Goal: Task Accomplishment & Management: Manage account settings

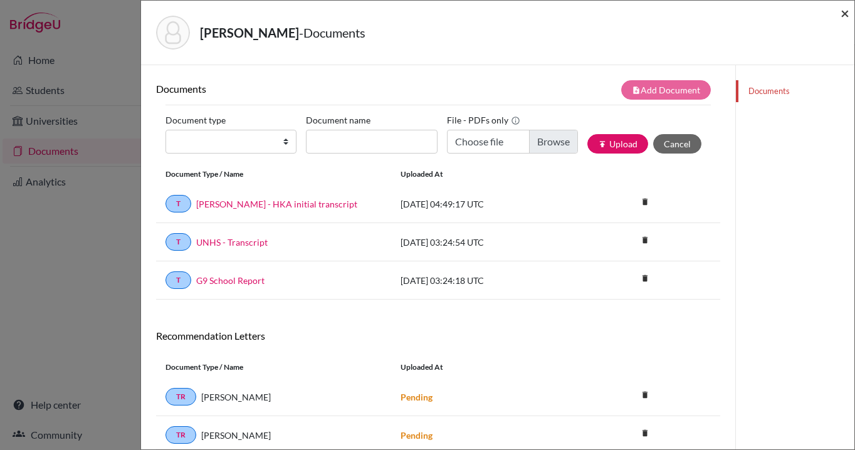
click at [845, 10] on span "×" at bounding box center [845, 13] width 9 height 18
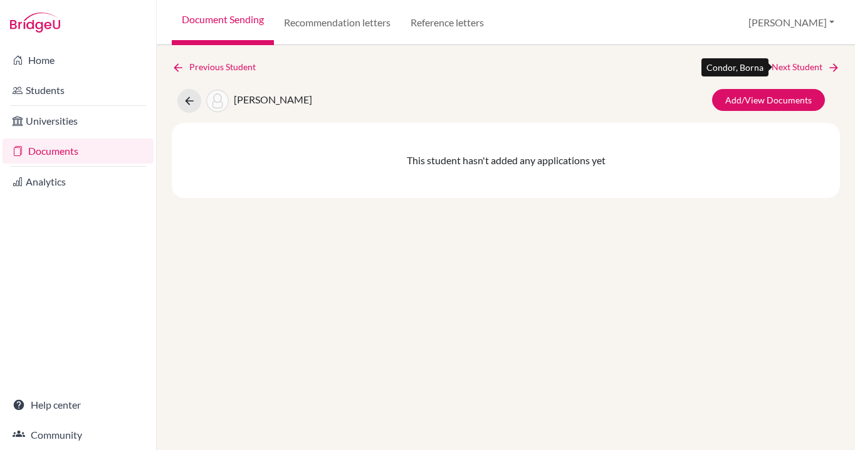
click at [805, 68] on link "Next Student" at bounding box center [806, 67] width 68 height 14
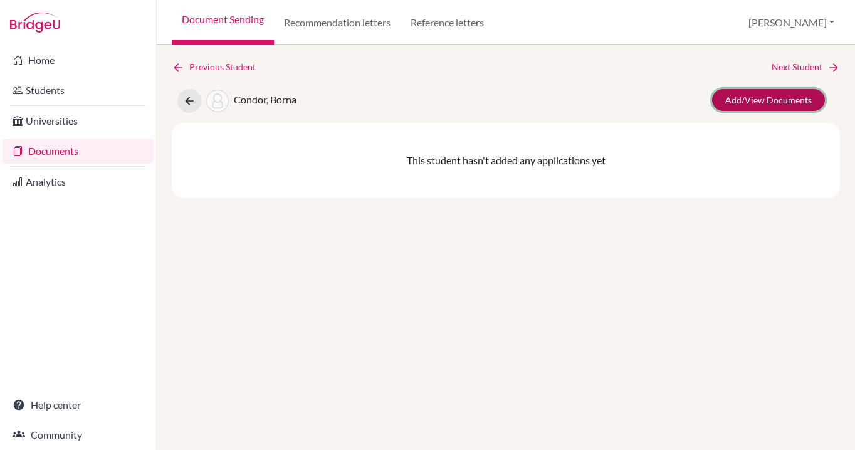
click at [749, 103] on link "Add/View Documents" at bounding box center [768, 100] width 113 height 22
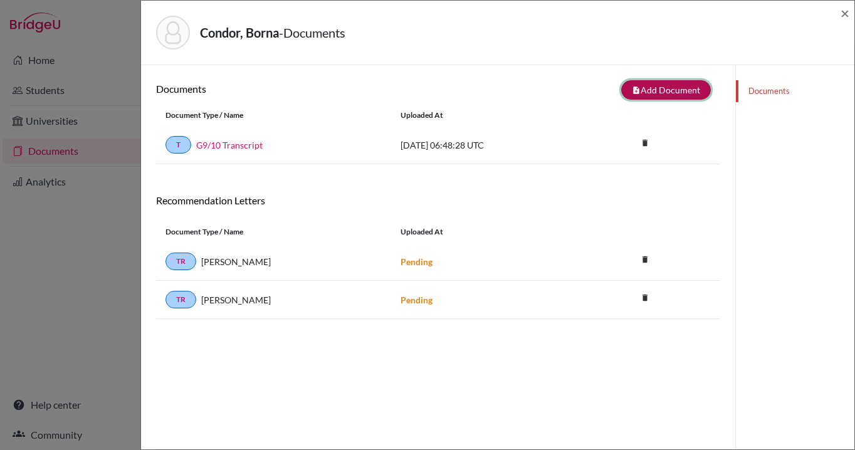
click at [667, 90] on button "note_add Add Document" at bounding box center [666, 89] width 90 height 19
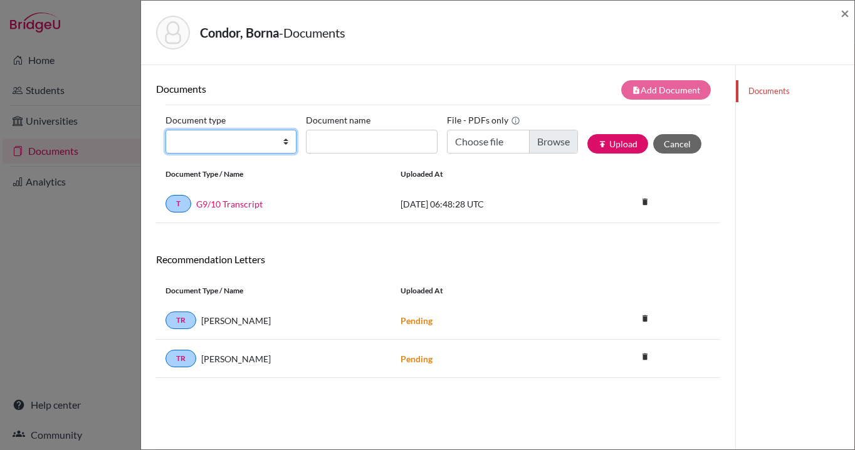
click at [285, 142] on select "Change explanation for Common App reports Counselor recommendation Internationa…" at bounding box center [231, 142] width 131 height 24
select select "2"
click at [166, 130] on select "Change explanation for Common App reports Counselor recommendation Internationa…" at bounding box center [231, 142] width 131 height 24
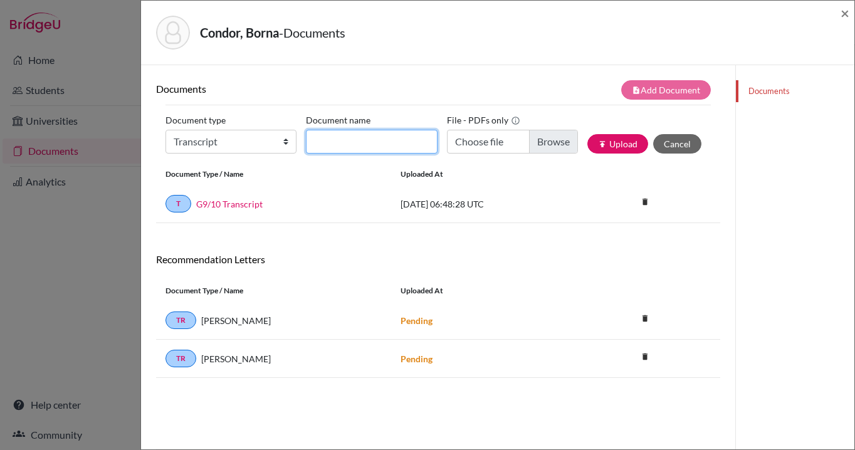
click at [375, 140] on input "Document name" at bounding box center [371, 142] width 131 height 24
type input "Condor, Borna - HKA initial transcript"
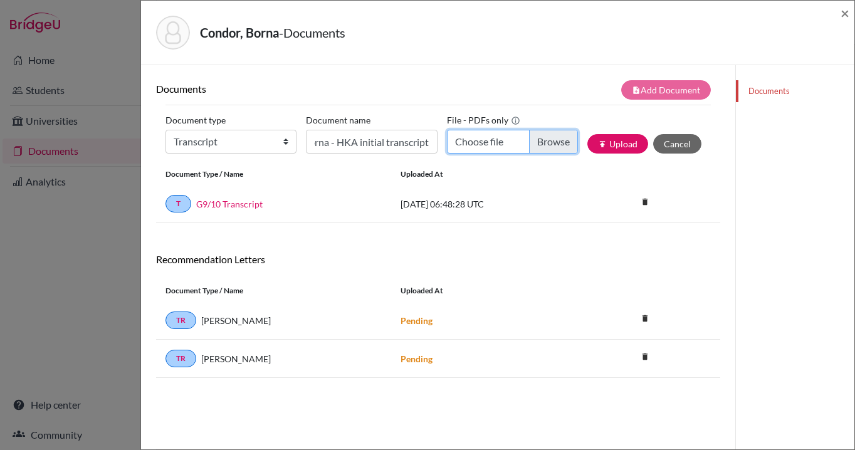
scroll to position [0, 0]
click at [559, 144] on input "Choose file" at bounding box center [512, 142] width 131 height 24
type input "C:\fakepath\Condor, Borna - HKA initial transcript.pdf"
click at [618, 147] on button "publish Upload" at bounding box center [618, 143] width 61 height 19
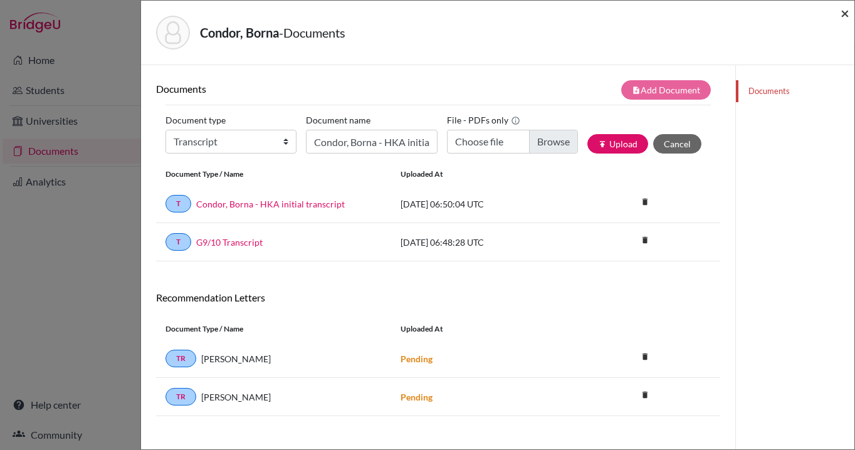
click at [844, 13] on span "×" at bounding box center [845, 13] width 9 height 18
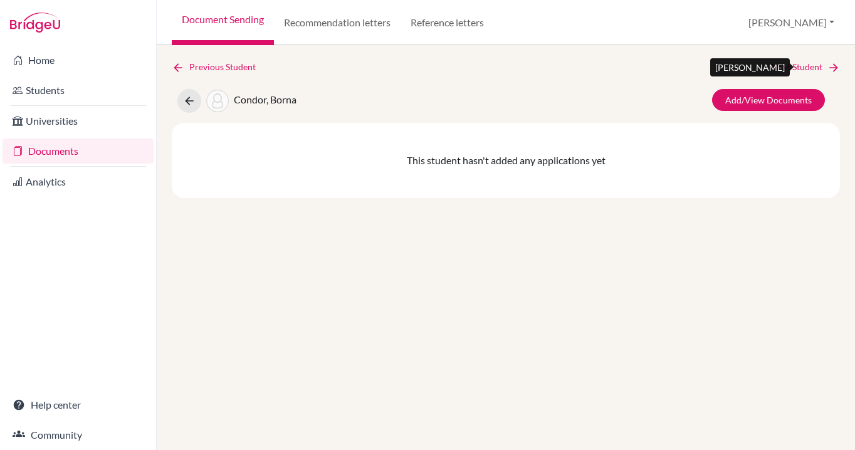
click at [801, 64] on link "Next Student" at bounding box center [806, 67] width 68 height 14
click at [793, 66] on link "Next Student" at bounding box center [806, 67] width 68 height 14
click at [807, 69] on link "Next Student" at bounding box center [806, 67] width 68 height 14
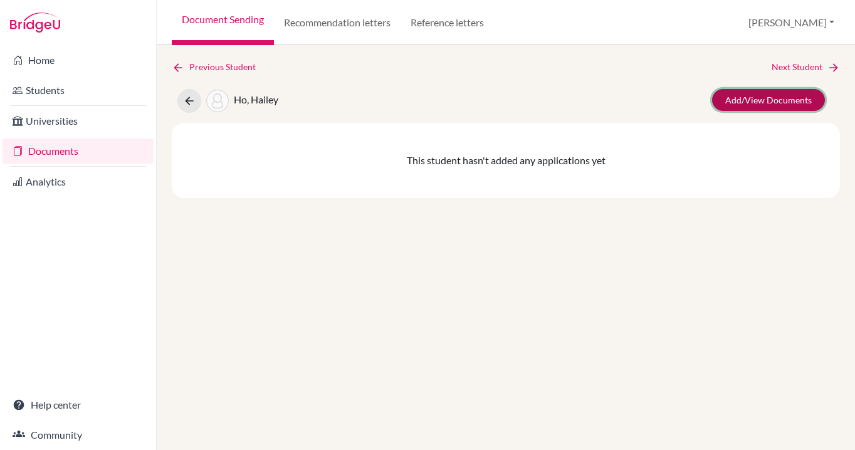
click at [762, 96] on link "Add/View Documents" at bounding box center [768, 100] width 113 height 22
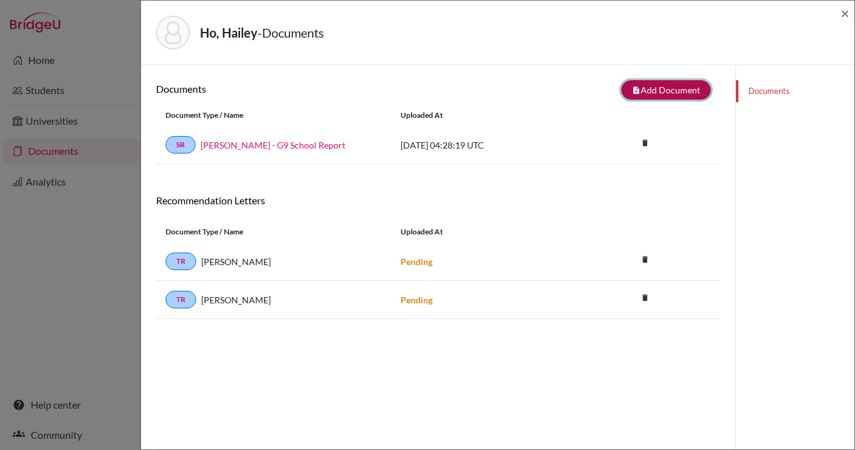
click at [660, 90] on button "note_add Add Document" at bounding box center [666, 89] width 90 height 19
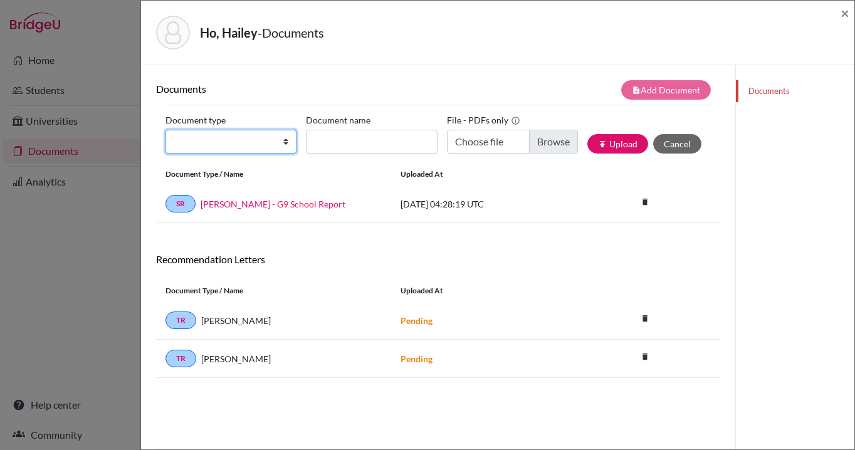
click at [284, 144] on select "Change explanation for Common App reports Counselor recommendation Internationa…" at bounding box center [231, 142] width 131 height 24
select select "2"
click at [166, 130] on select "Change explanation for Common App reports Counselor recommendation Internationa…" at bounding box center [231, 142] width 131 height 24
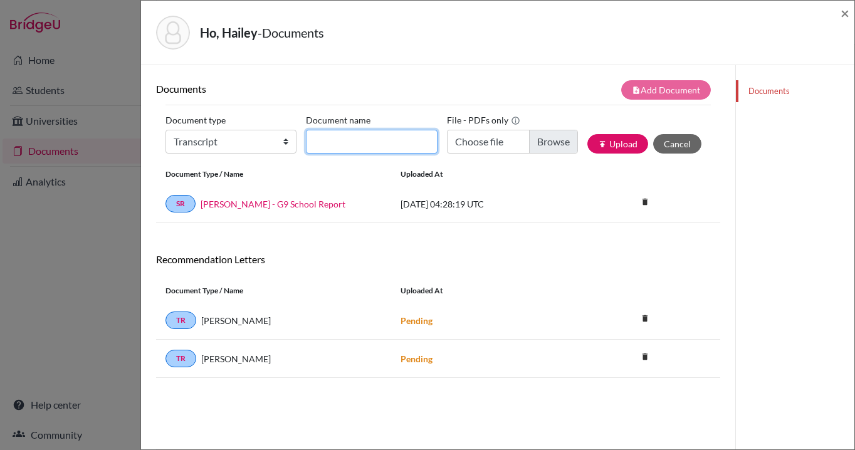
click at [352, 144] on input "Document name" at bounding box center [371, 142] width 131 height 24
type input "Ho, Hailey - HKA initial transcript"
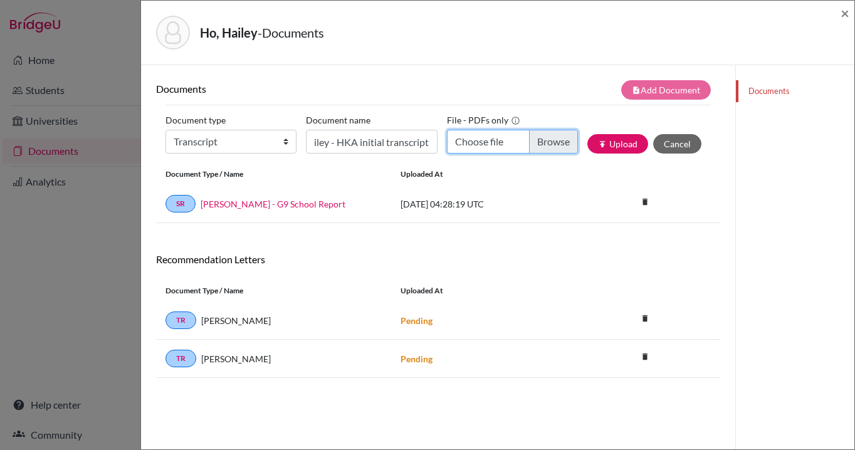
scroll to position [0, 0]
click at [556, 142] on input "Choose file" at bounding box center [512, 142] width 131 height 24
type input "C:\fakepath\Ho, Hailey - HKA initial transcript.pdf"
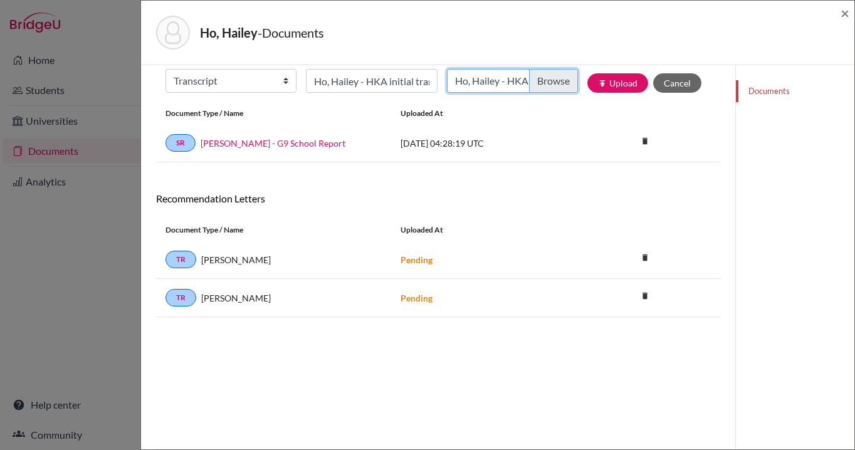
scroll to position [65, 0]
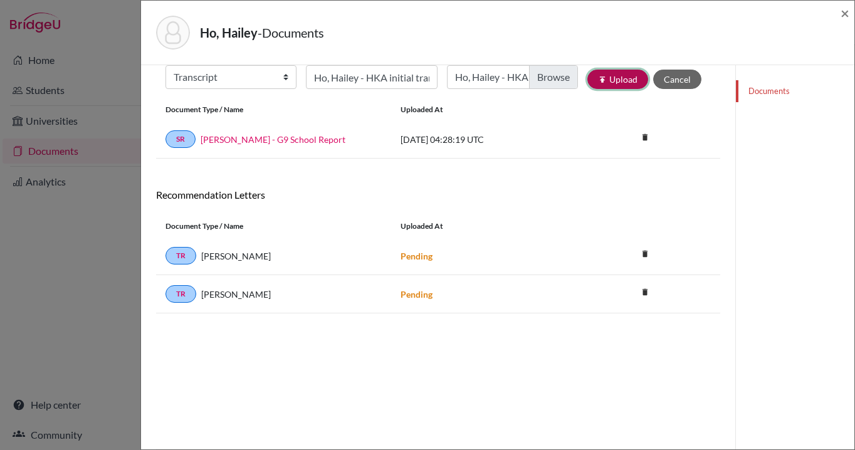
click at [630, 82] on button "publish Upload" at bounding box center [618, 79] width 61 height 19
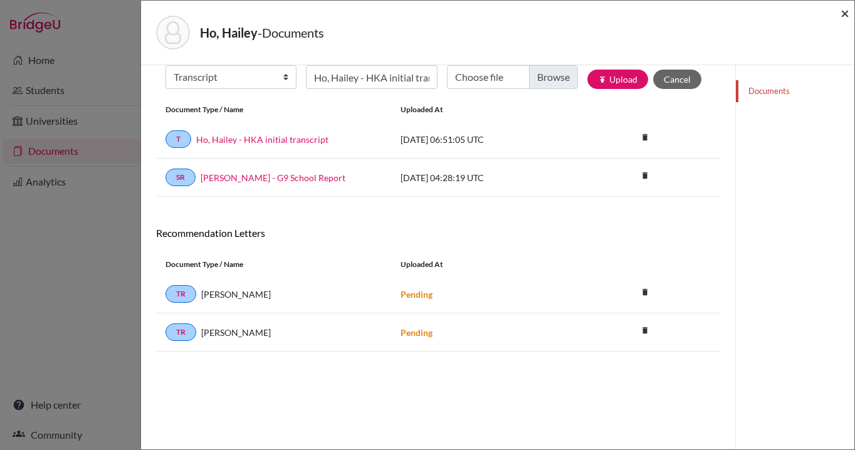
click at [844, 13] on span "×" at bounding box center [845, 13] width 9 height 18
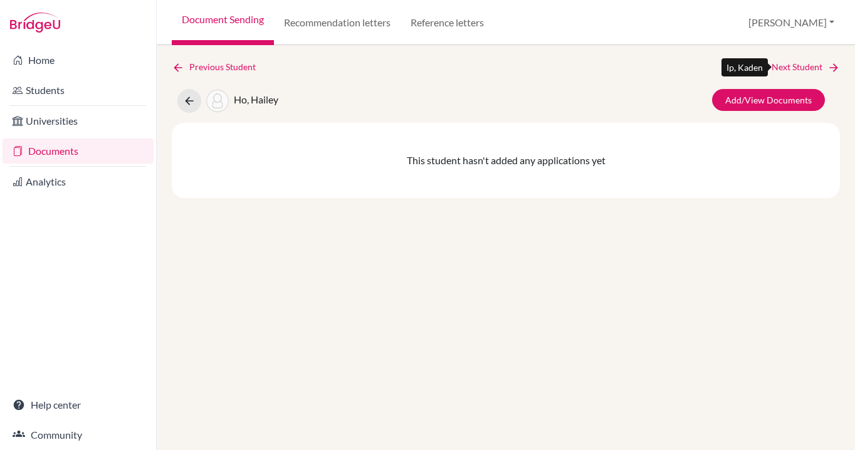
click at [795, 63] on link "Next Student" at bounding box center [806, 67] width 68 height 14
click at [757, 103] on link "Add/View Documents" at bounding box center [768, 100] width 113 height 22
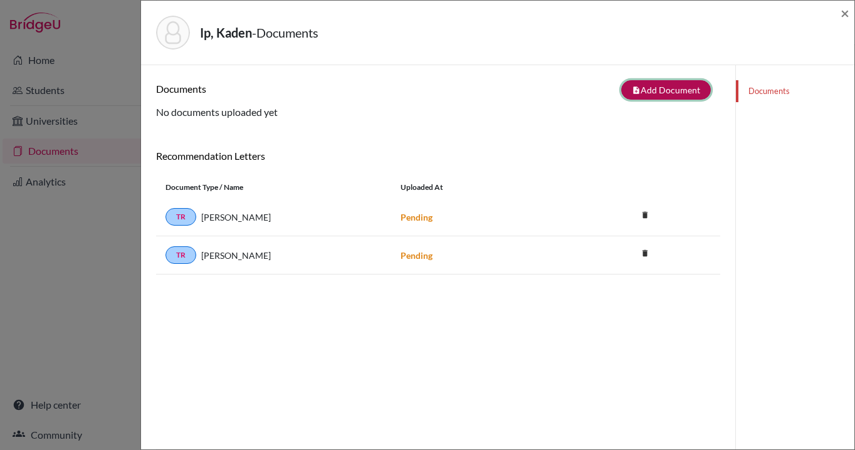
click at [667, 86] on button "note_add Add Document" at bounding box center [666, 89] width 90 height 19
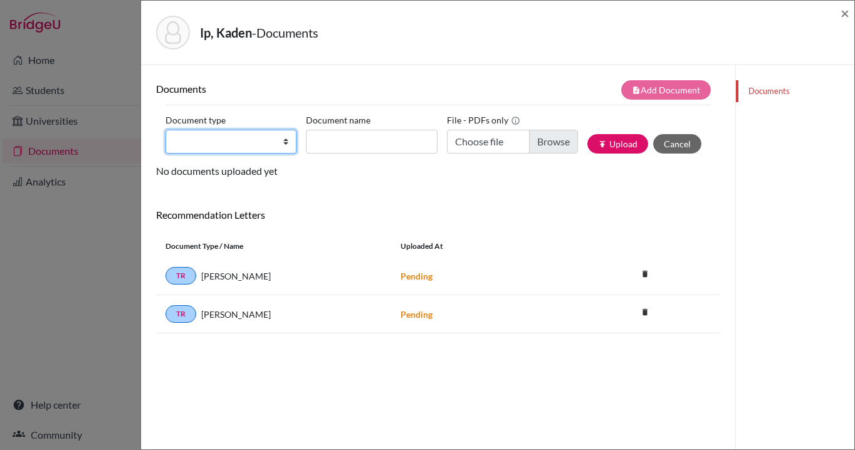
click at [287, 142] on select "Change explanation for Common App reports Counselor recommendation Internationa…" at bounding box center [231, 142] width 131 height 24
select select "2"
click at [166, 130] on select "Change explanation for Common App reports Counselor recommendation Internationa…" at bounding box center [231, 142] width 131 height 24
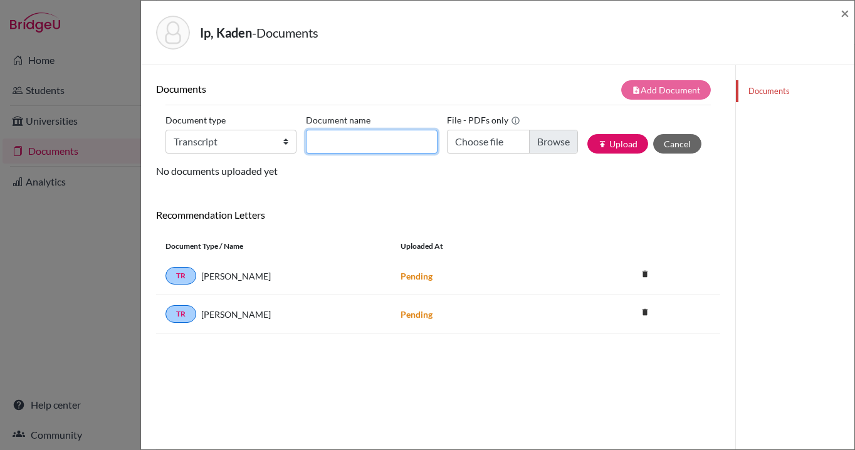
click at [337, 141] on input "Document name" at bounding box center [371, 142] width 131 height 24
type input "Ip, Kaden - HKA initial transcript"
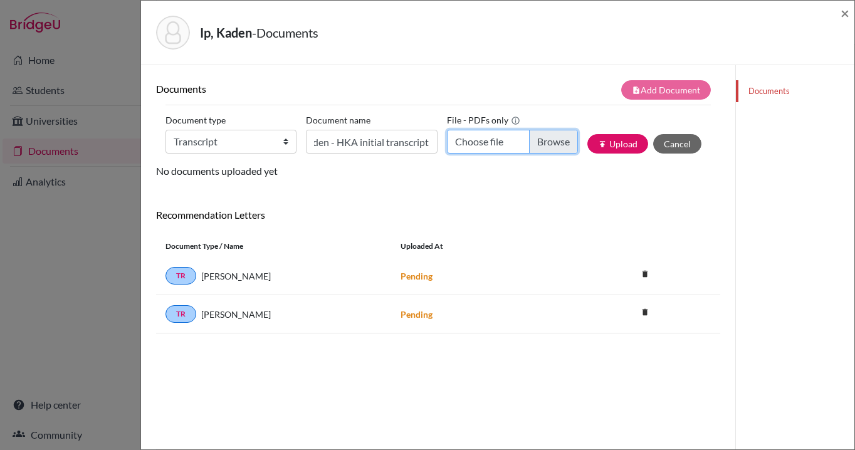
scroll to position [0, 0]
click at [564, 145] on input "Choose file" at bounding box center [512, 142] width 131 height 24
type input "C:\fakepath\Ip, Kaden - HKA initial transcript.pdf"
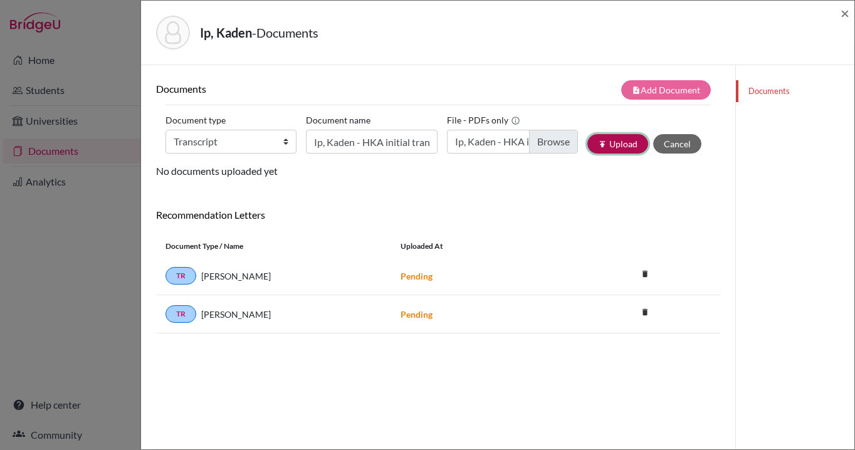
click at [621, 142] on button "publish Upload" at bounding box center [618, 143] width 61 height 19
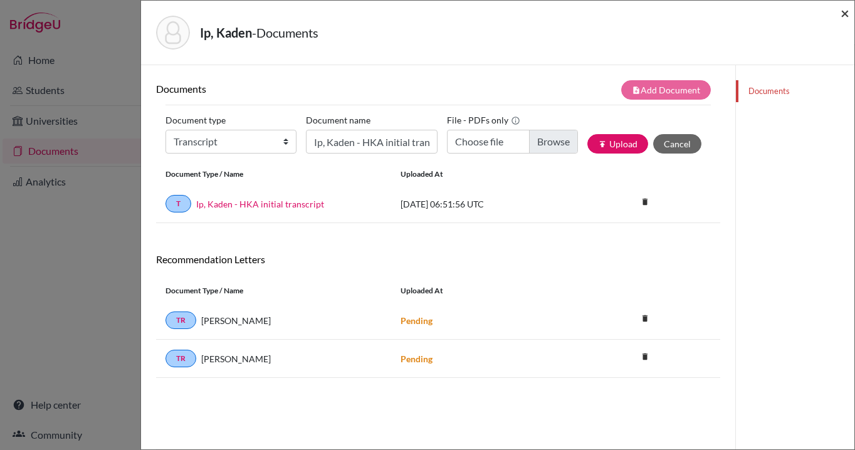
click at [847, 12] on span "×" at bounding box center [845, 13] width 9 height 18
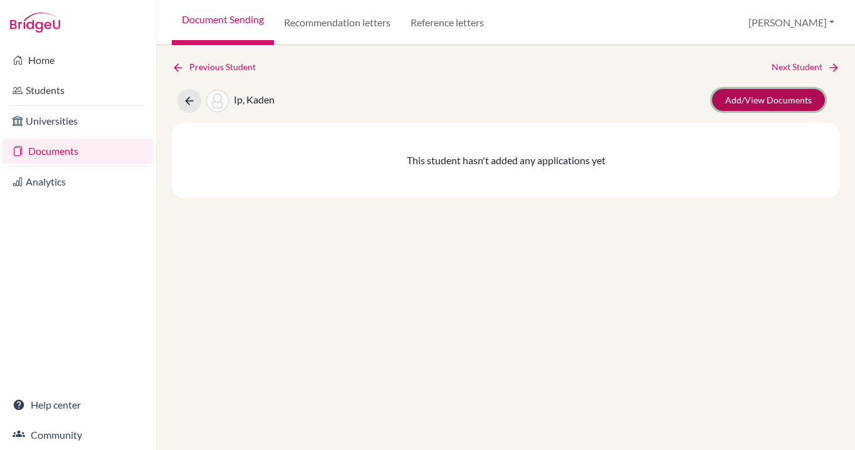
click at [774, 98] on link "Add/View Documents" at bounding box center [768, 100] width 113 height 22
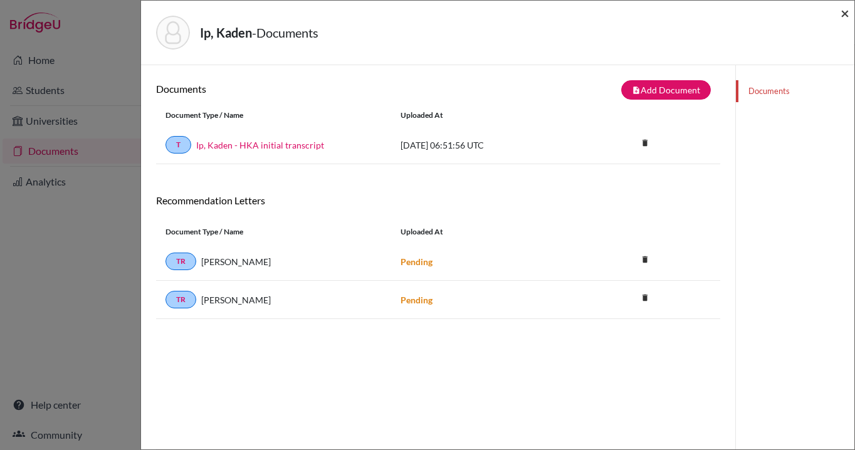
click at [843, 11] on span "×" at bounding box center [845, 13] width 9 height 18
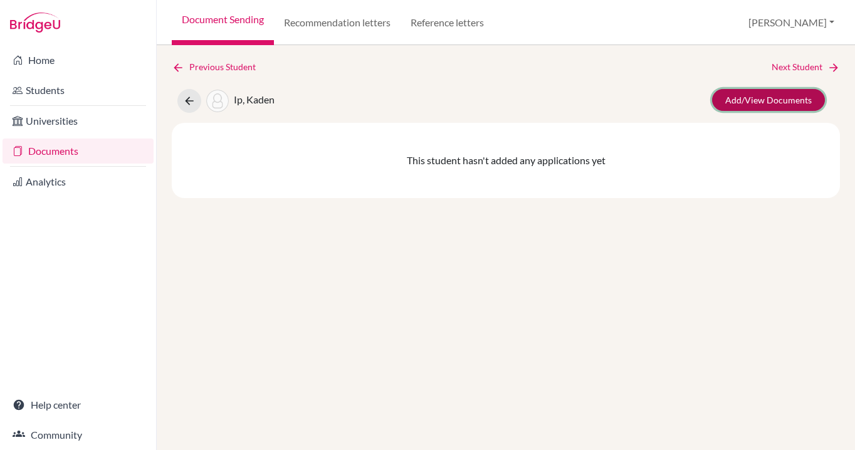
click at [761, 103] on link "Add/View Documents" at bounding box center [768, 100] width 113 height 22
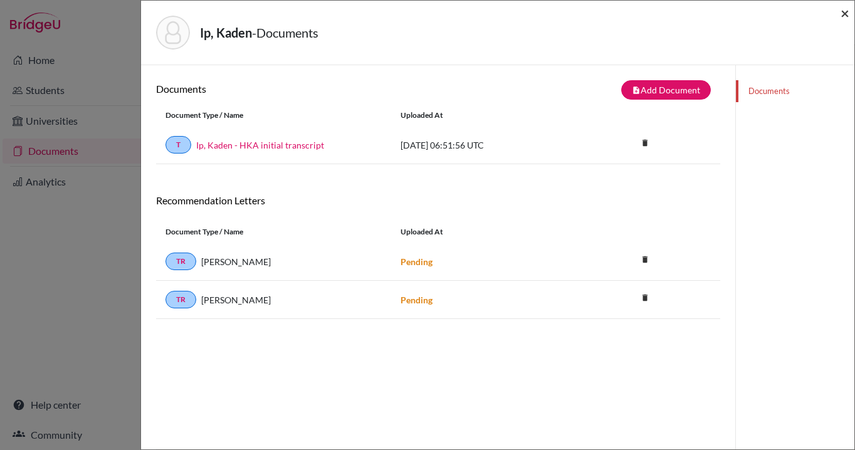
click at [843, 11] on span "×" at bounding box center [845, 13] width 9 height 18
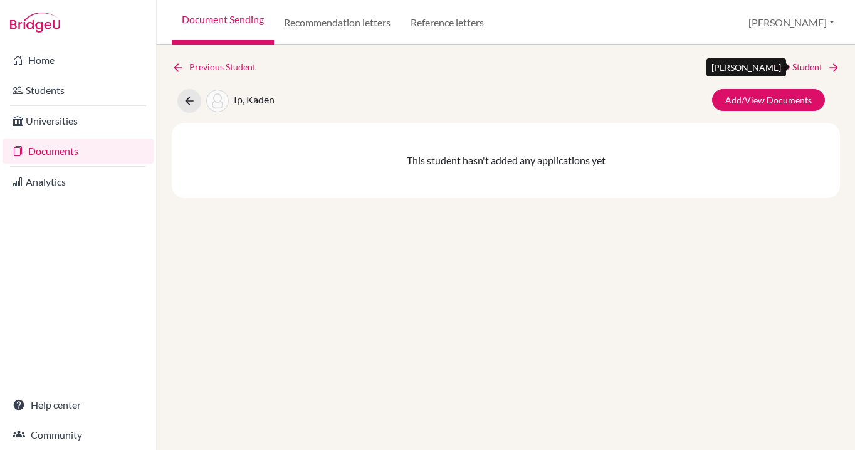
click at [811, 67] on link "Next Student" at bounding box center [806, 67] width 68 height 14
click at [796, 69] on link "Next Student" at bounding box center [806, 67] width 68 height 14
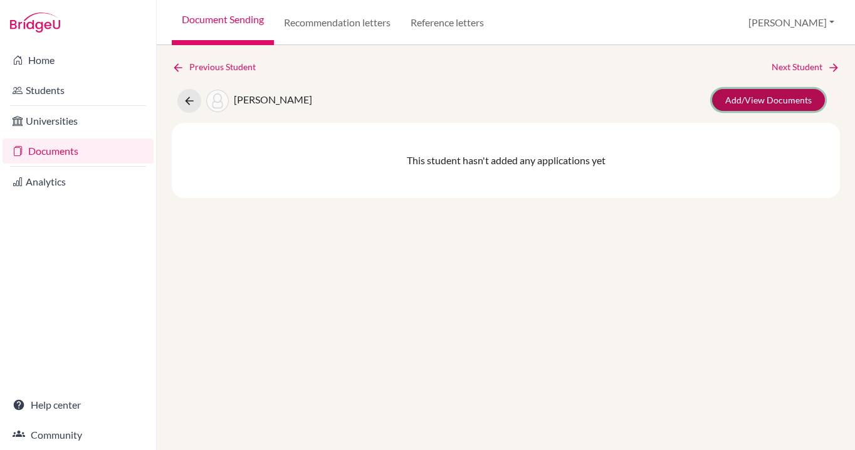
click at [761, 100] on link "Add/View Documents" at bounding box center [768, 100] width 113 height 22
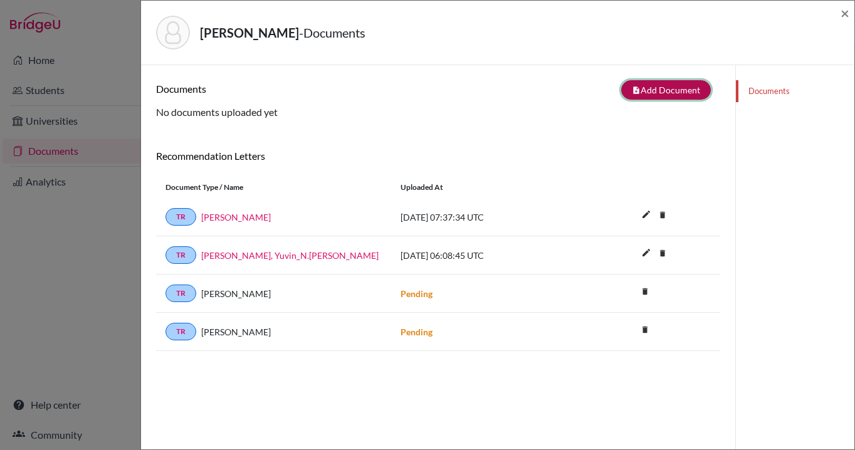
click at [682, 88] on button "note_add Add Document" at bounding box center [666, 89] width 90 height 19
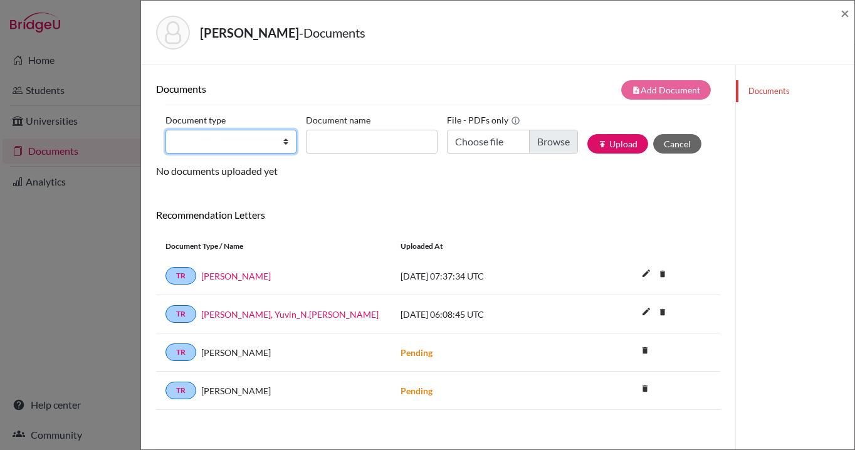
click at [285, 144] on select "Change explanation for Common App reports Counselor recommendation Internationa…" at bounding box center [231, 142] width 131 height 24
select select "2"
click at [166, 130] on select "Change explanation for Common App reports Counselor recommendation Internationa…" at bounding box center [231, 142] width 131 height 24
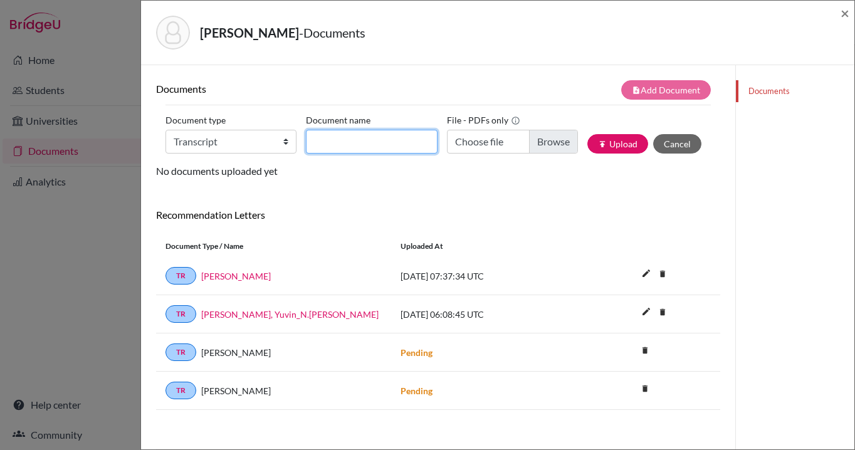
click at [379, 144] on input "Document name" at bounding box center [371, 142] width 131 height 24
type input "[PERSON_NAME], Yuvin - HKA initial transcript"
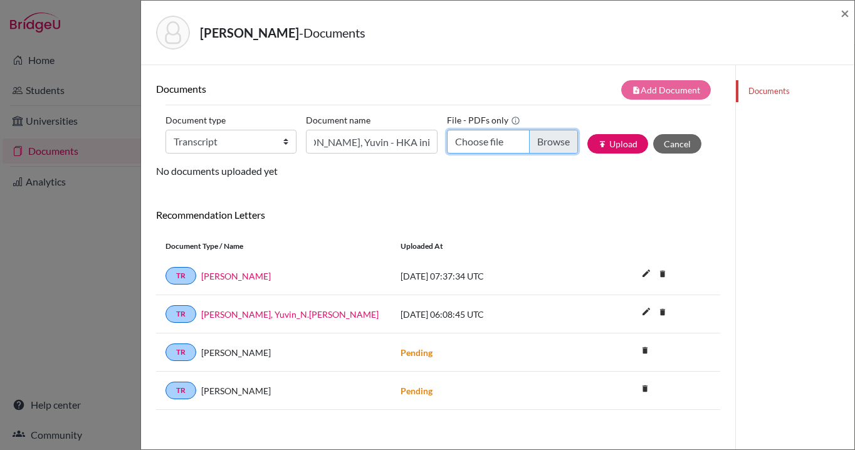
scroll to position [0, 0]
click at [553, 139] on input "Choose file" at bounding box center [512, 142] width 131 height 24
type input "C:\fakepath\[PERSON_NAME], Yuvin - HKA initial transcript.pdf"
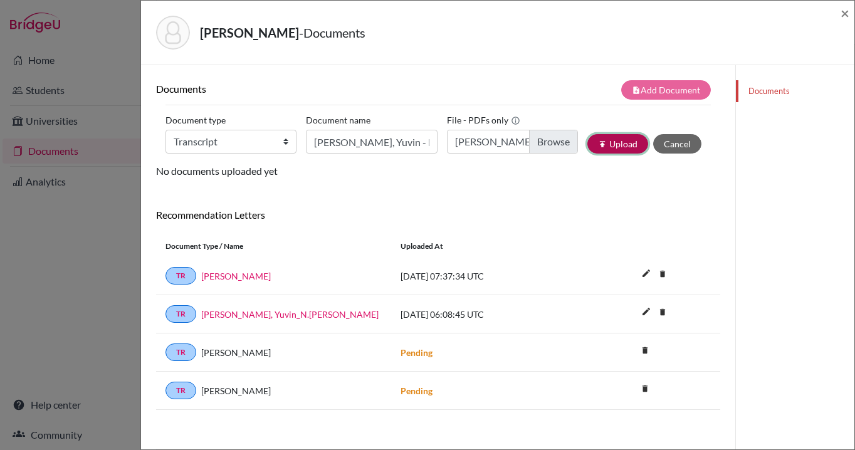
click at [628, 136] on button "publish Upload" at bounding box center [618, 143] width 61 height 19
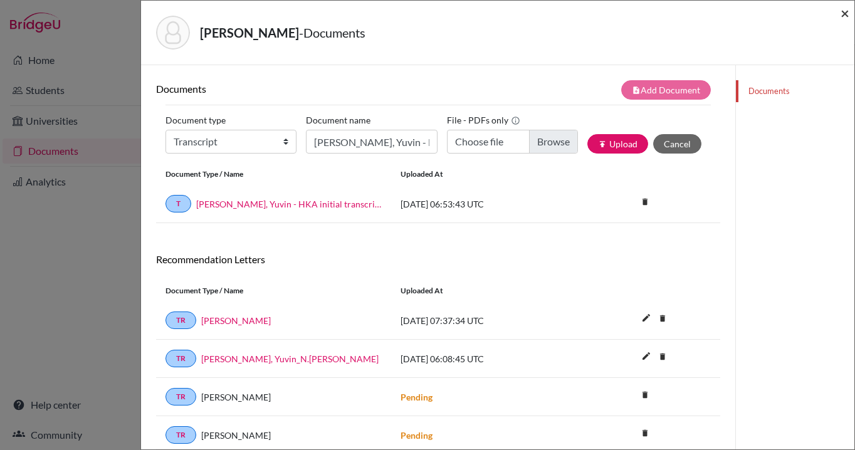
click at [845, 12] on span "×" at bounding box center [845, 13] width 9 height 18
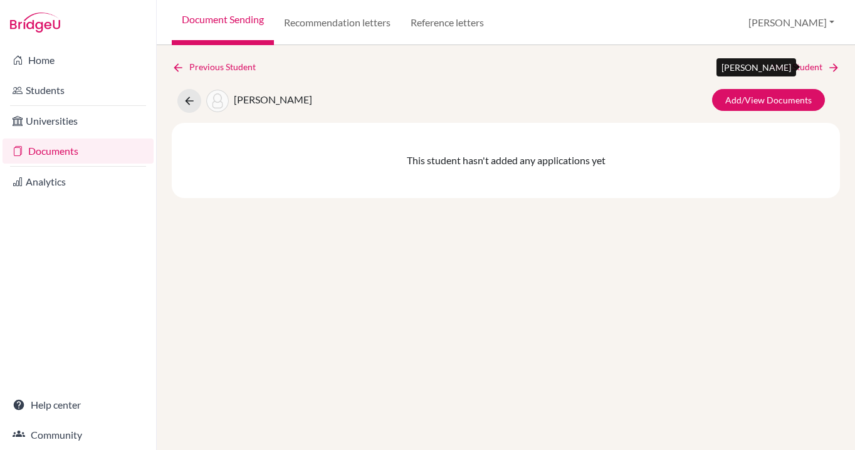
click at [788, 68] on link "Next Student" at bounding box center [806, 67] width 68 height 14
click at [798, 65] on link "Next Student" at bounding box center [806, 67] width 68 height 14
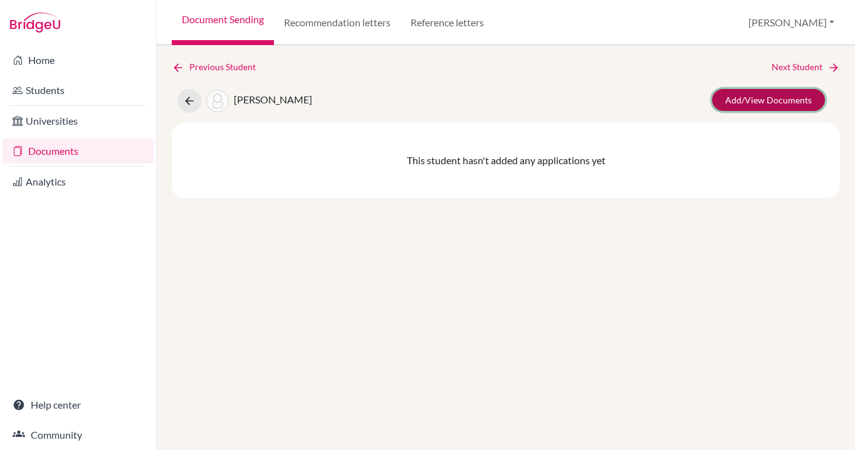
click at [772, 94] on link "Add/View Documents" at bounding box center [768, 100] width 113 height 22
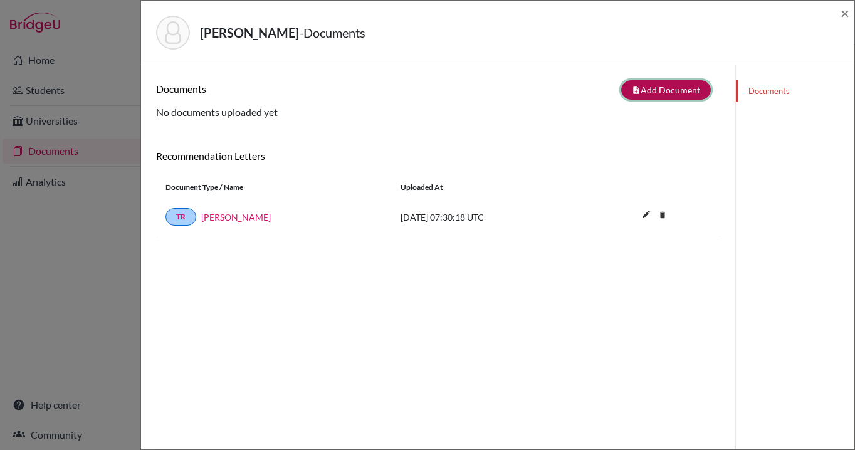
click at [657, 90] on button "note_add Add Document" at bounding box center [666, 89] width 90 height 19
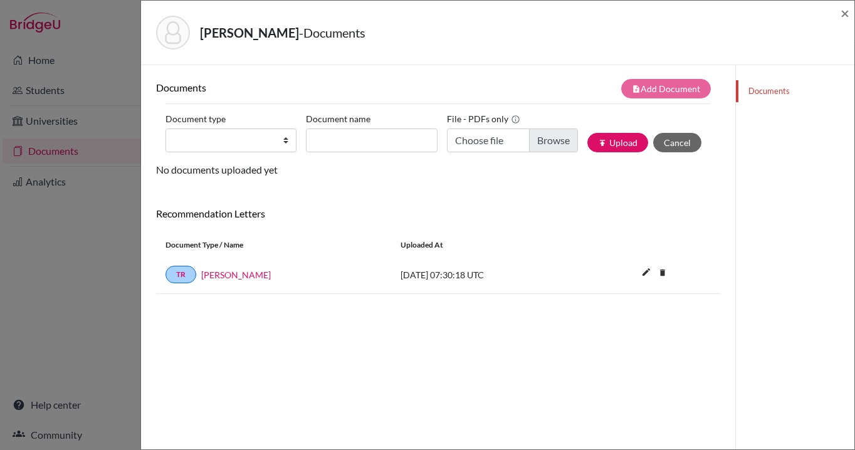
scroll to position [3, 0]
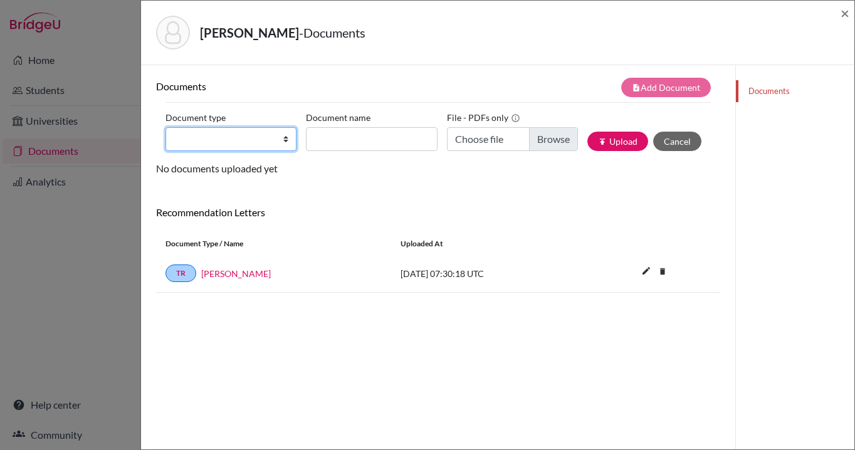
click at [287, 140] on select "Change explanation for Common App reports Counselor recommendation Internationa…" at bounding box center [231, 139] width 131 height 24
select select "2"
click at [166, 127] on select "Change explanation for Common App reports Counselor recommendation Internationa…" at bounding box center [231, 139] width 131 height 24
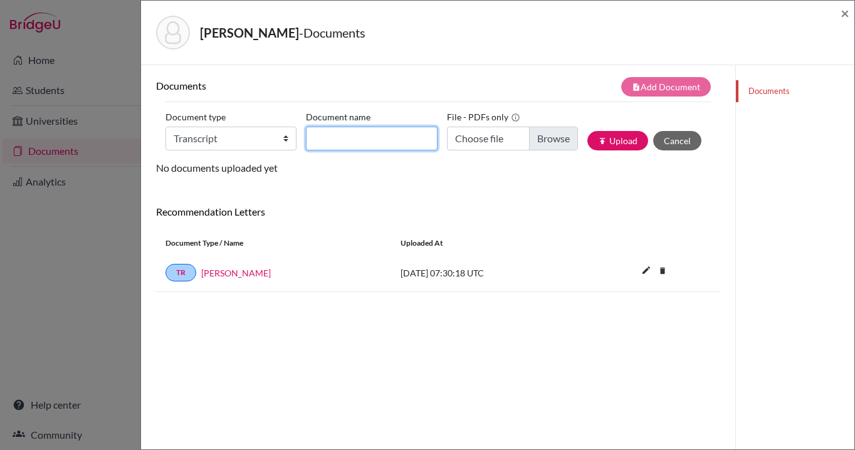
click at [385, 141] on input "Document name" at bounding box center [371, 139] width 131 height 24
type input "[PERSON_NAME] - HKA initial transcript"
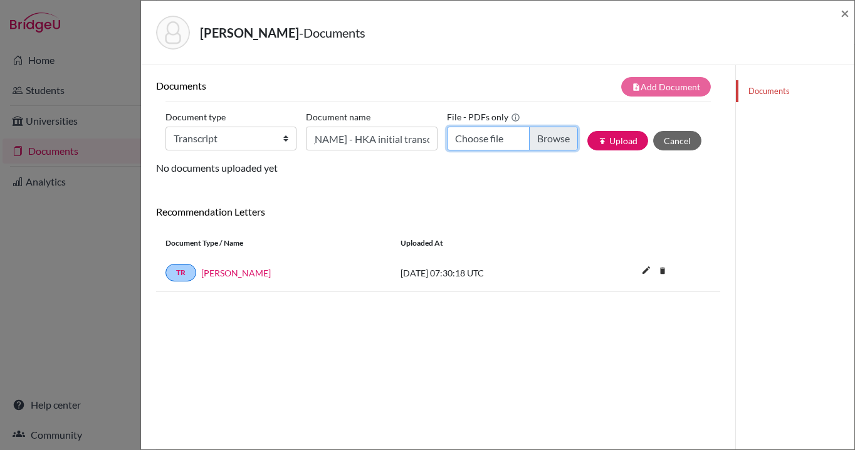
scroll to position [0, 0]
click at [542, 142] on input "Choose file" at bounding box center [512, 139] width 131 height 24
type input "C:\fakepath\[PERSON_NAME] - HKA initial transcript.pdf"
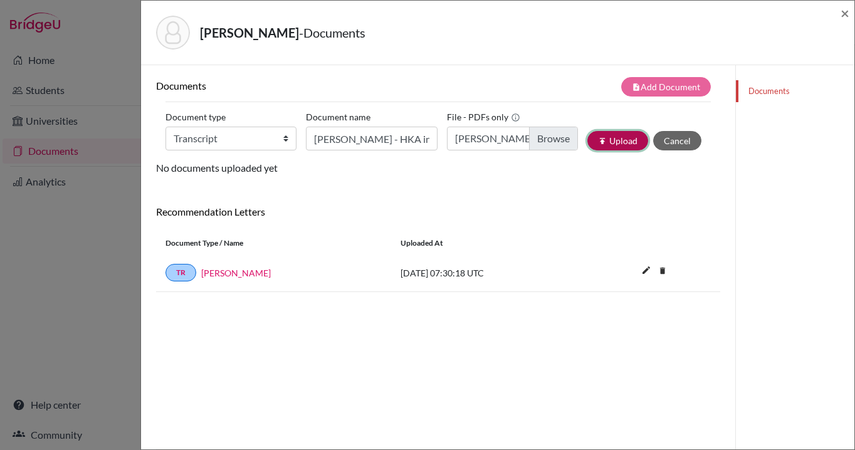
click at [619, 146] on button "publish Upload" at bounding box center [618, 140] width 61 height 19
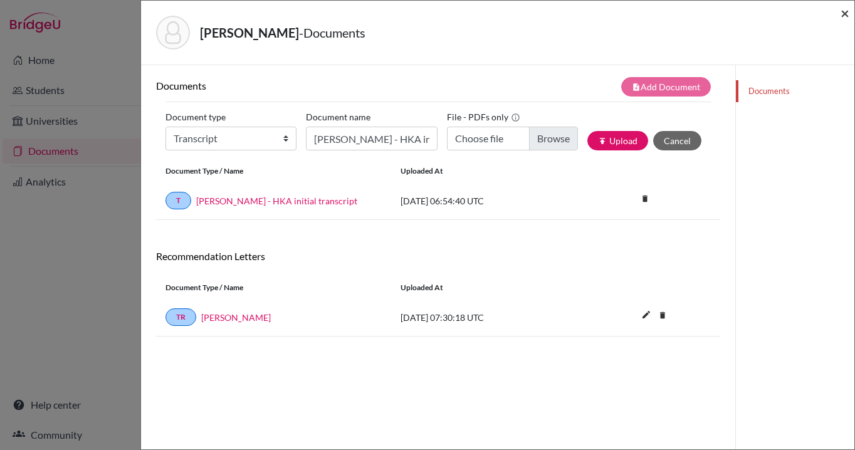
click at [842, 14] on span "×" at bounding box center [845, 13] width 9 height 18
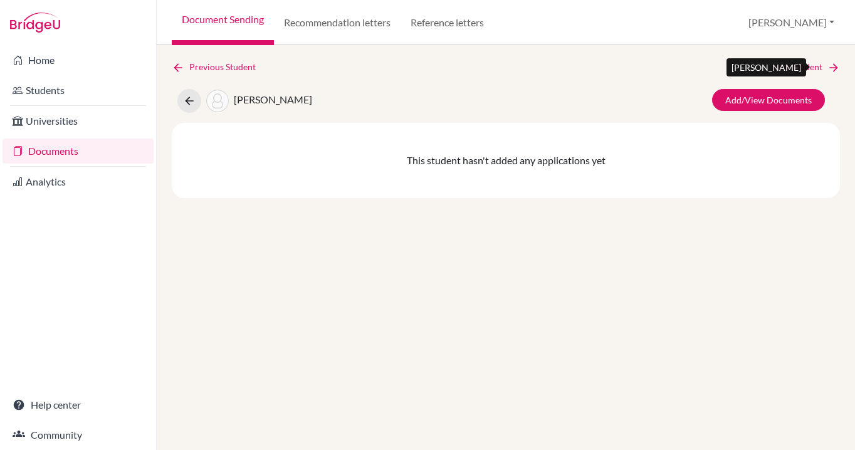
click at [792, 68] on link "Next Student" at bounding box center [806, 67] width 68 height 14
click at [808, 67] on link "Next Student" at bounding box center [806, 67] width 68 height 14
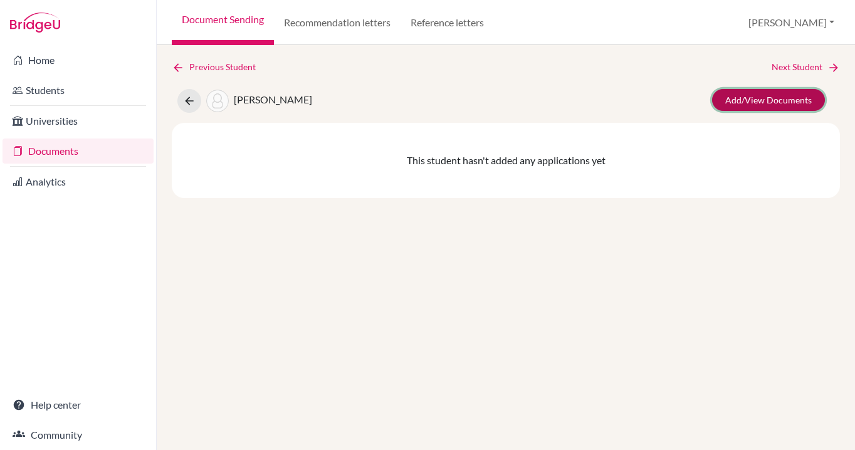
click at [743, 96] on link "Add/View Documents" at bounding box center [768, 100] width 113 height 22
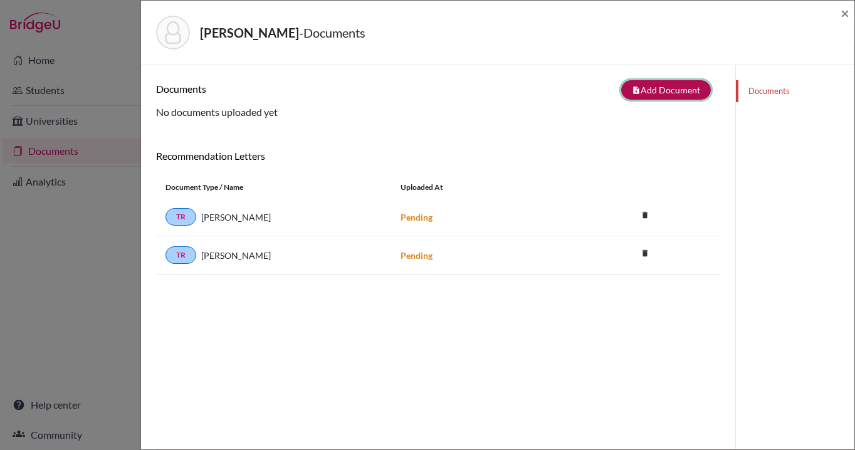
click at [656, 92] on button "note_add Add Document" at bounding box center [666, 89] width 90 height 19
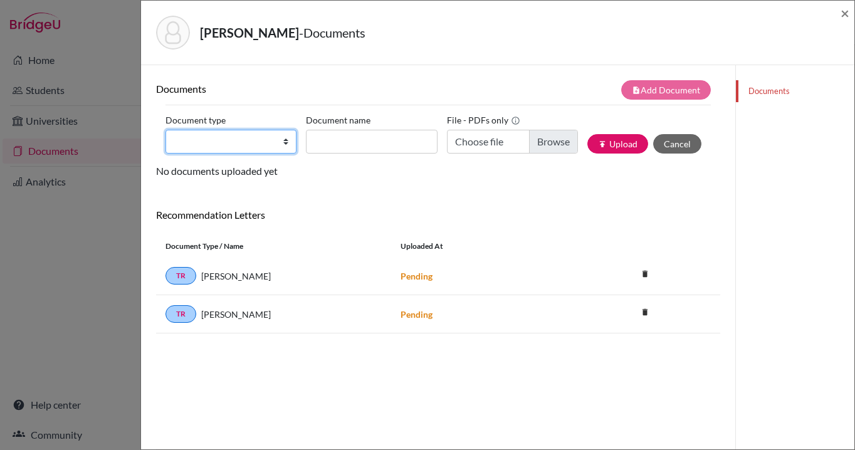
click at [282, 141] on select "Change explanation for Common App reports Counselor recommendation Internationa…" at bounding box center [231, 142] width 131 height 24
select select "2"
click at [166, 130] on select "Change explanation for Common App reports Counselor recommendation Internationa…" at bounding box center [231, 142] width 131 height 24
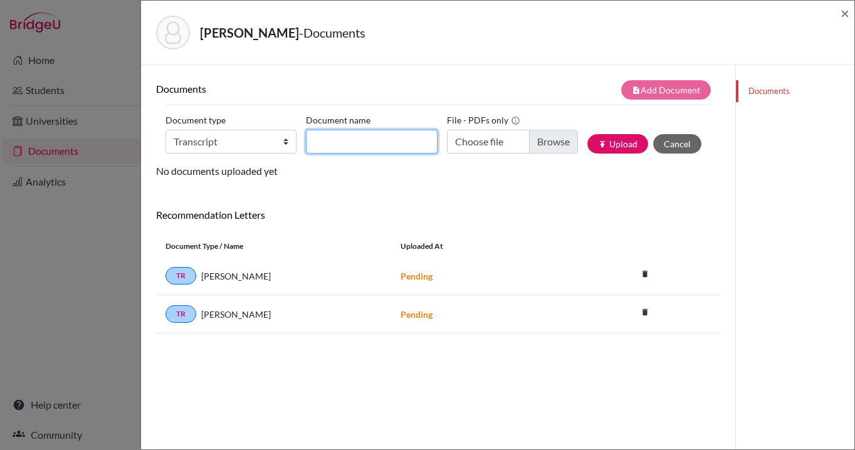
click at [383, 143] on input "Document name" at bounding box center [371, 142] width 131 height 24
type input "[PERSON_NAME] - HKA initial transcript"
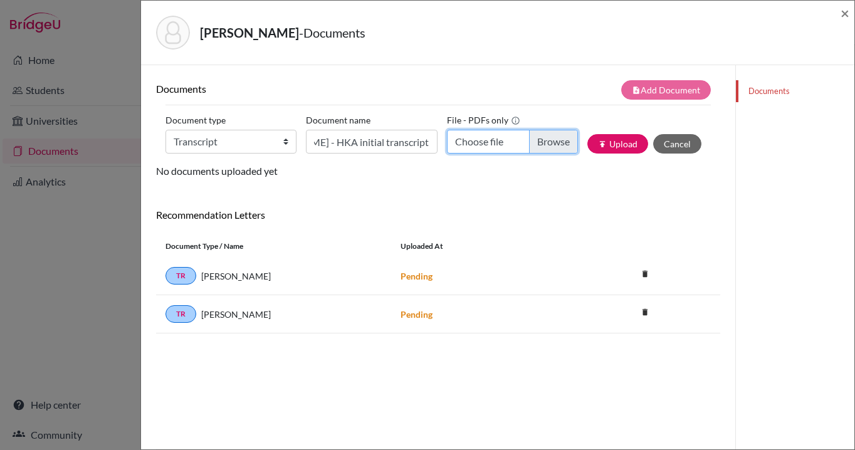
scroll to position [0, 0]
click at [558, 145] on input "Choose file" at bounding box center [512, 142] width 131 height 24
type input "C:\fakepath\[PERSON_NAME] - HKA initial transcript.pdf"
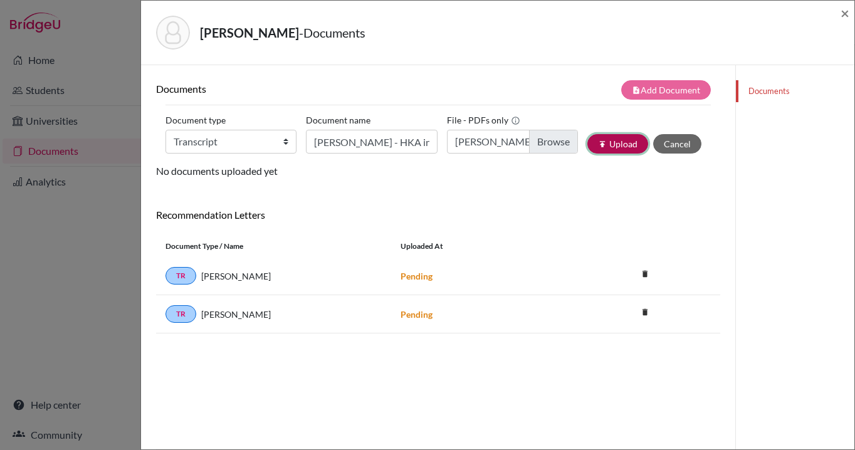
click at [614, 141] on button "publish Upload" at bounding box center [618, 143] width 61 height 19
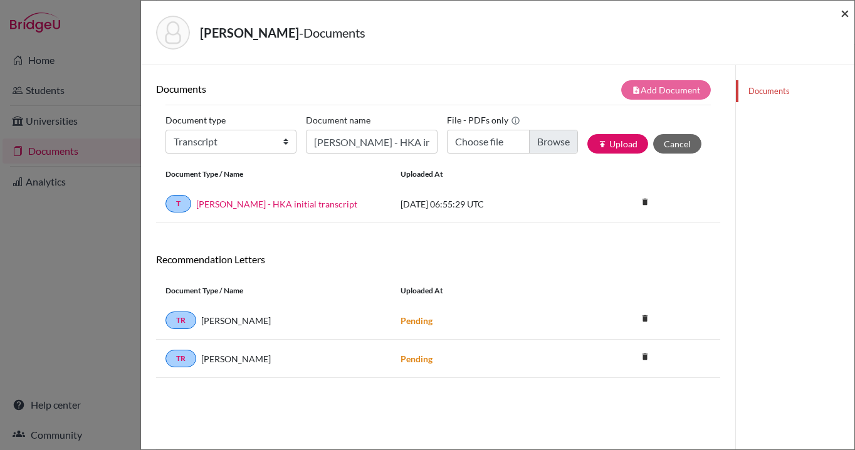
click at [843, 12] on span "×" at bounding box center [845, 13] width 9 height 18
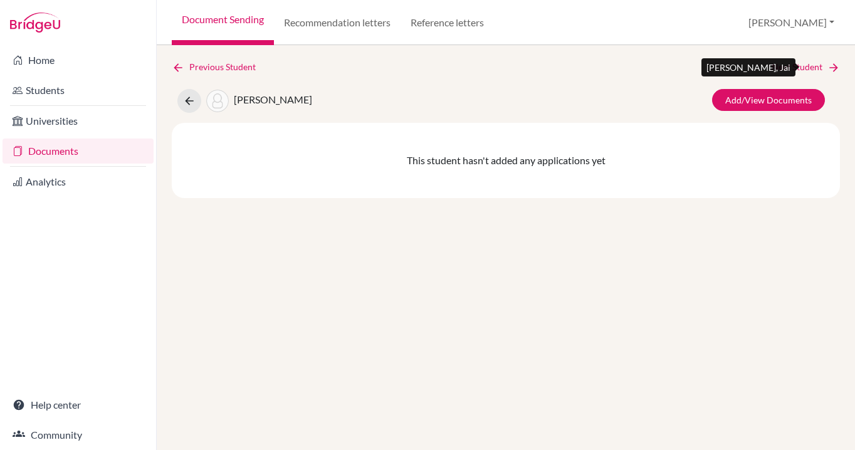
click at [805, 66] on link "Next Student" at bounding box center [806, 67] width 68 height 14
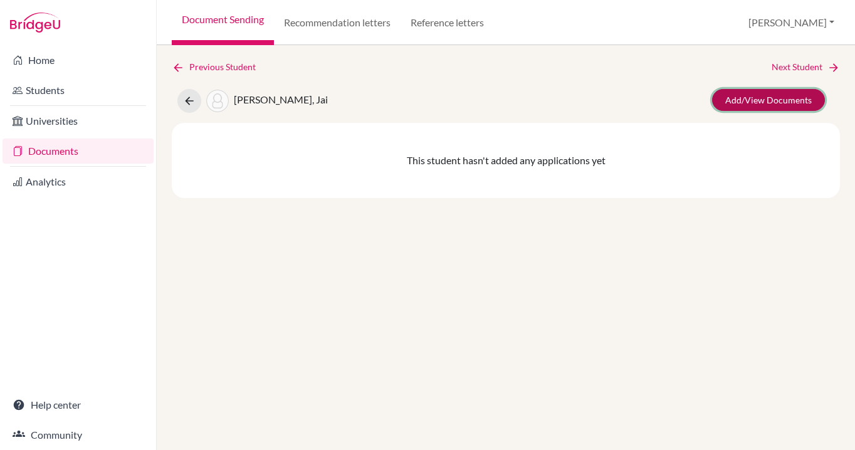
click at [768, 99] on link "Add/View Documents" at bounding box center [768, 100] width 113 height 22
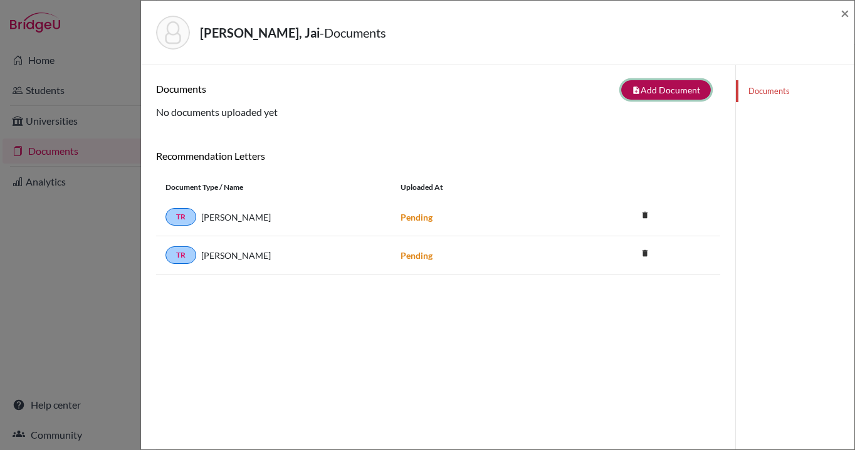
click at [664, 94] on button "note_add Add Document" at bounding box center [666, 89] width 90 height 19
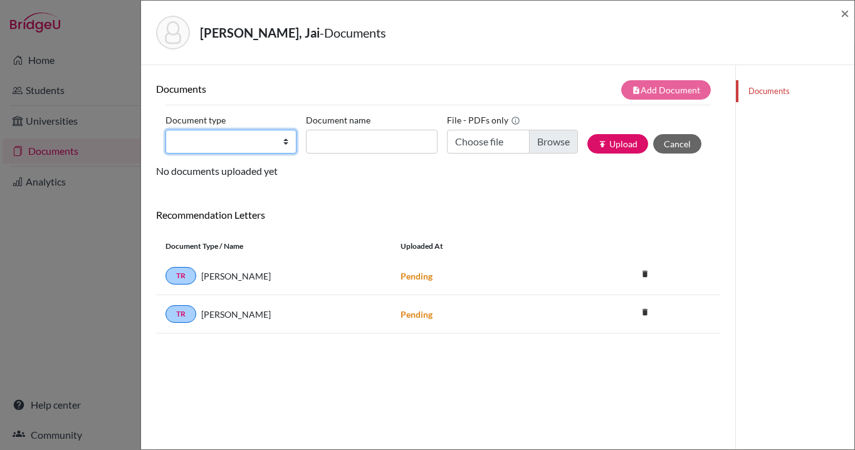
click at [282, 142] on select "Change explanation for Common App reports Counselor recommendation Internationa…" at bounding box center [231, 142] width 131 height 24
select select "2"
click at [166, 130] on select "Change explanation for Common App reports Counselor recommendation Internationa…" at bounding box center [231, 142] width 131 height 24
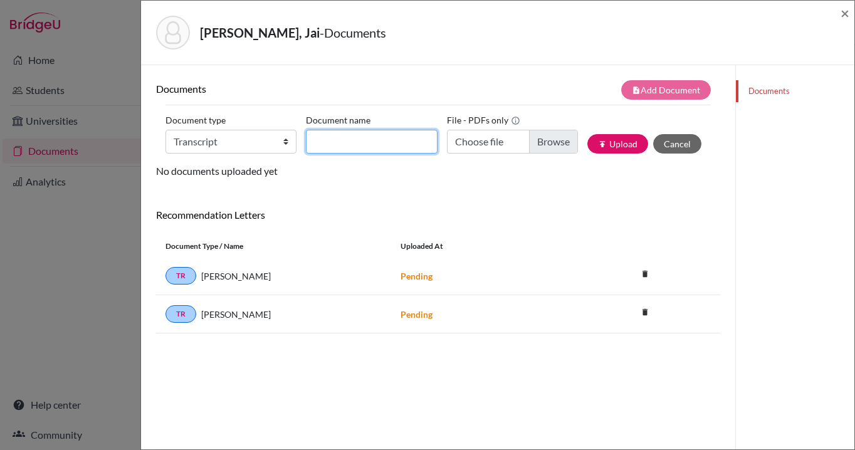
click at [362, 146] on input "Document name" at bounding box center [371, 142] width 131 height 24
type input "[PERSON_NAME], Jai - HKA initial transcript"
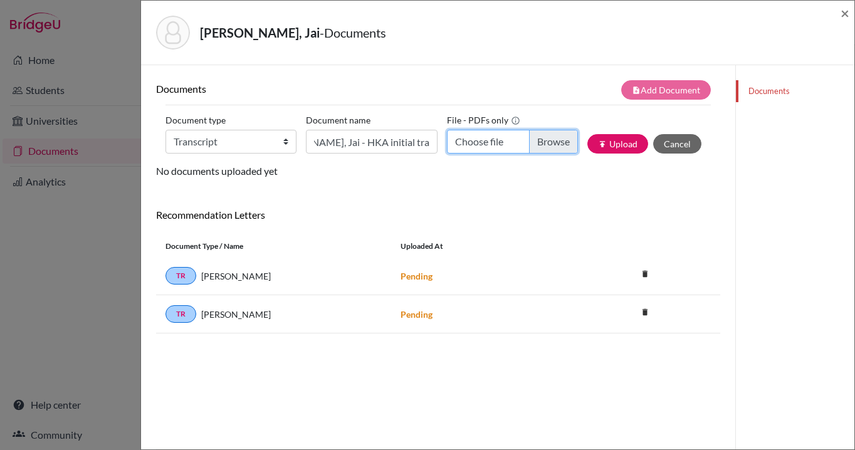
scroll to position [0, 0]
click at [552, 142] on input "Choose file" at bounding box center [512, 142] width 131 height 24
type input "C:\fakepath\Mensforth, Jai - HKA initial transcript.pdf"
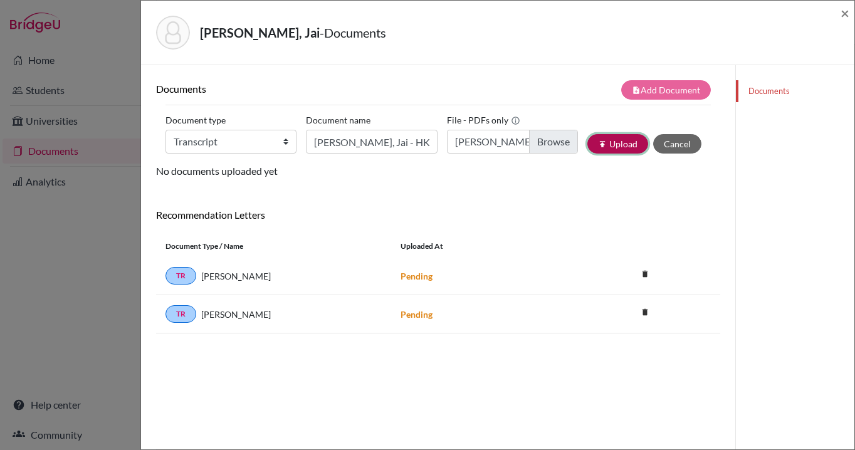
click at [625, 146] on button "publish Upload" at bounding box center [618, 143] width 61 height 19
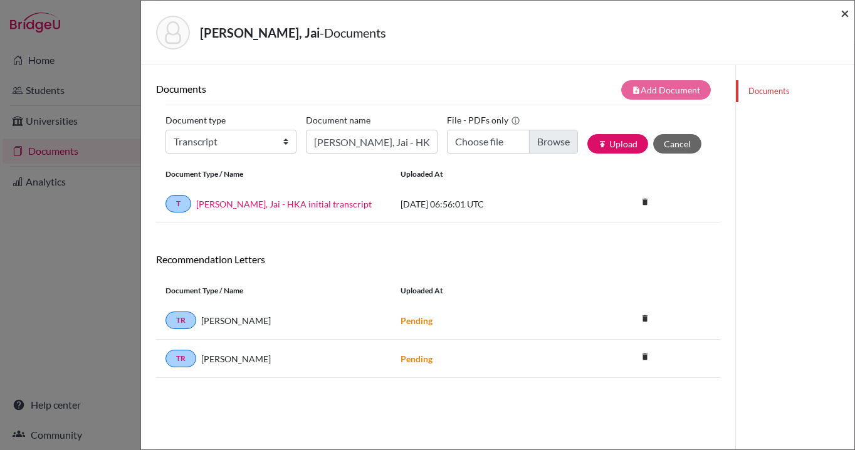
click at [841, 9] on span "×" at bounding box center [845, 13] width 9 height 18
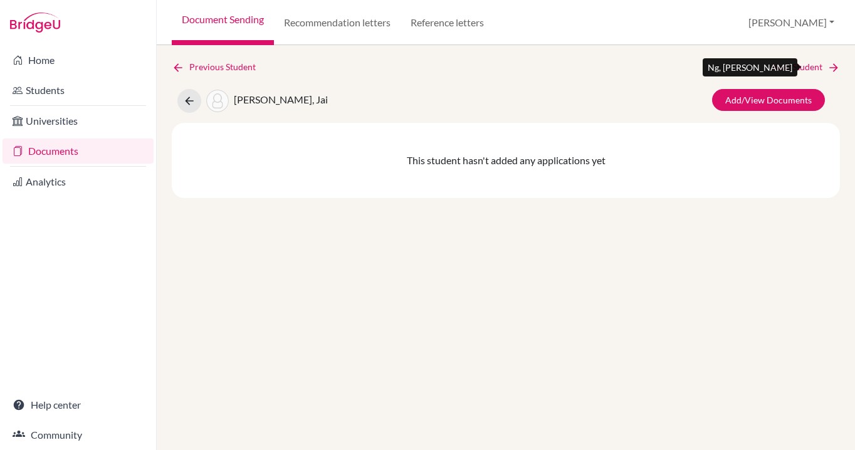
click at [807, 63] on link "Next Student" at bounding box center [806, 67] width 68 height 14
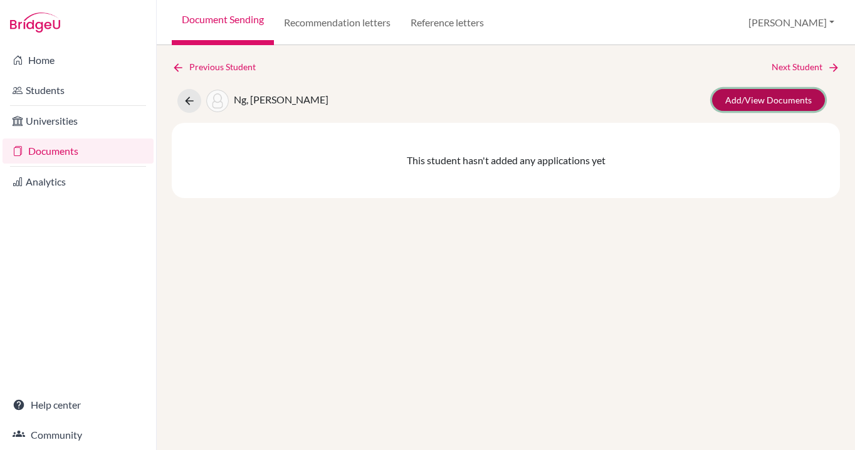
click at [749, 97] on link "Add/View Documents" at bounding box center [768, 100] width 113 height 22
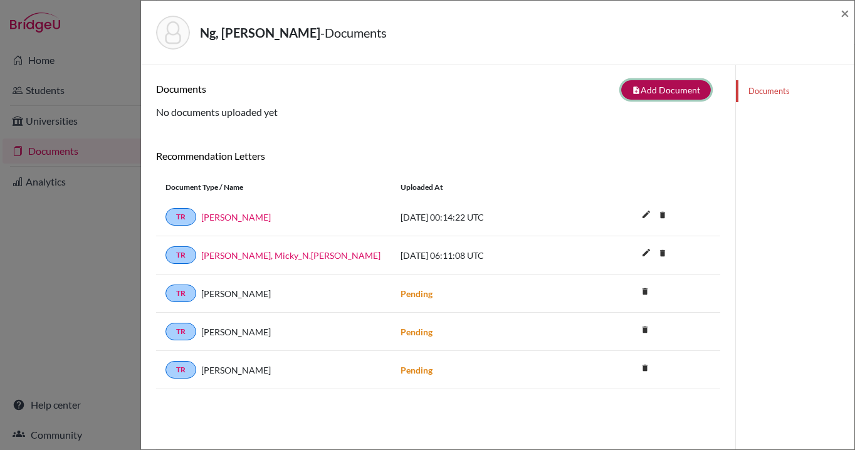
click at [658, 90] on button "note_add Add Document" at bounding box center [666, 89] width 90 height 19
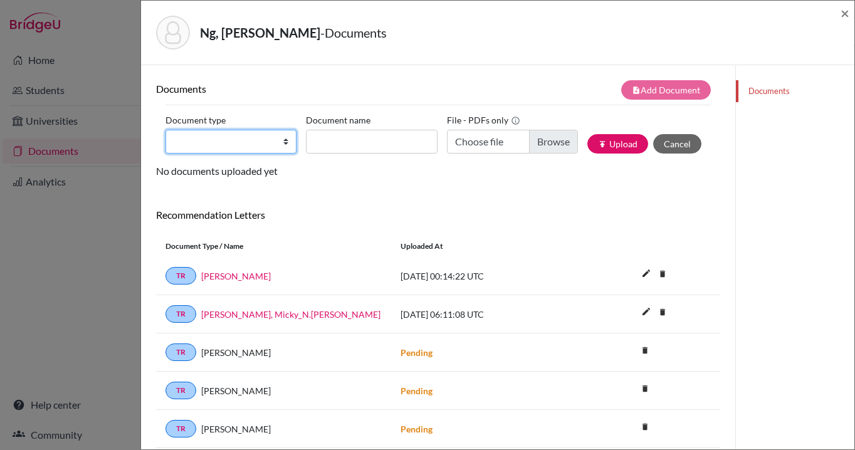
click at [284, 143] on select "Change explanation for Common App reports Counselor recommendation Internationa…" at bounding box center [231, 142] width 131 height 24
select select "2"
click at [166, 130] on select "Change explanation for Common App reports Counselor recommendation Internationa…" at bounding box center [231, 142] width 131 height 24
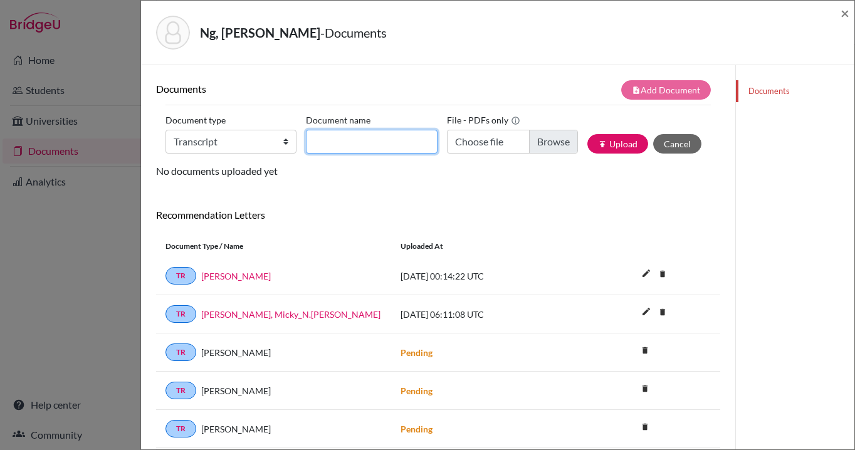
click at [352, 144] on input "Document name" at bounding box center [371, 142] width 131 height 24
type input "[PERSON_NAME], [PERSON_NAME] - HKA initial transcript"
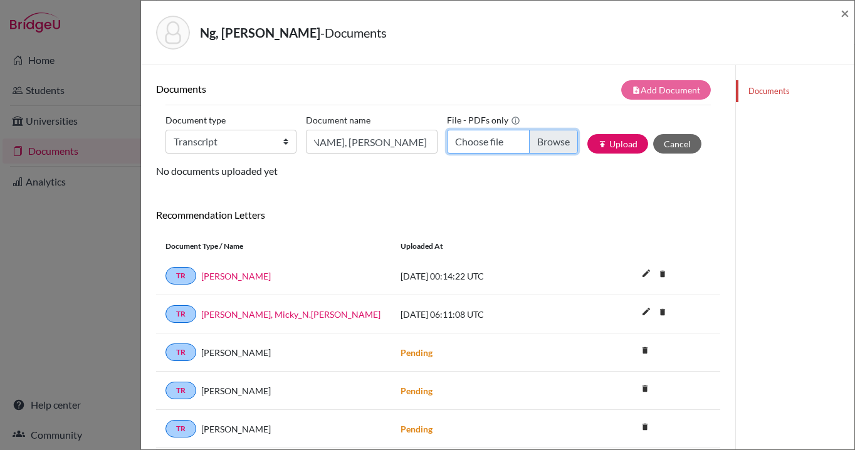
scroll to position [0, 0]
click at [548, 140] on input "Choose file" at bounding box center [512, 142] width 131 height 24
type input "C:\fakepath\Ng, [PERSON_NAME] - HKA initial transcript.pdf"
click at [626, 145] on button "publish Upload" at bounding box center [618, 143] width 61 height 19
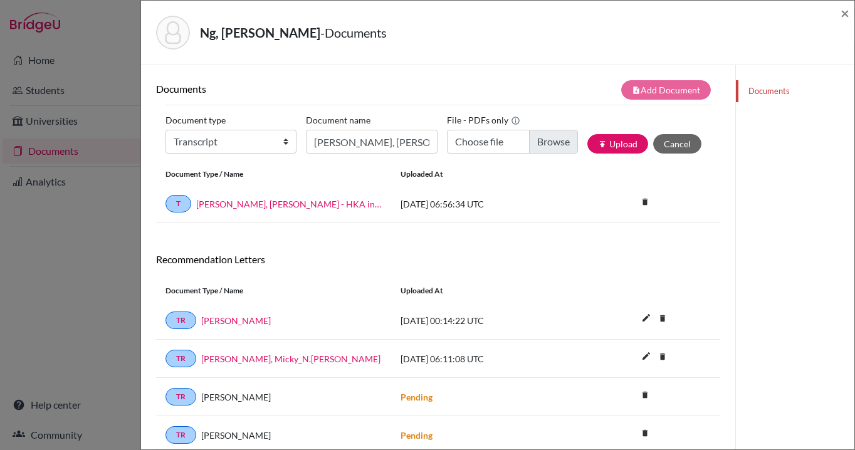
scroll to position [11, 0]
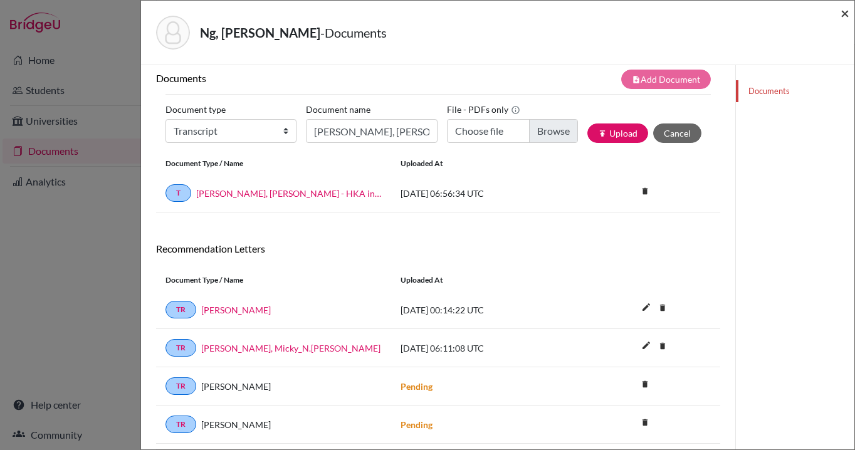
click at [845, 12] on span "×" at bounding box center [845, 13] width 9 height 18
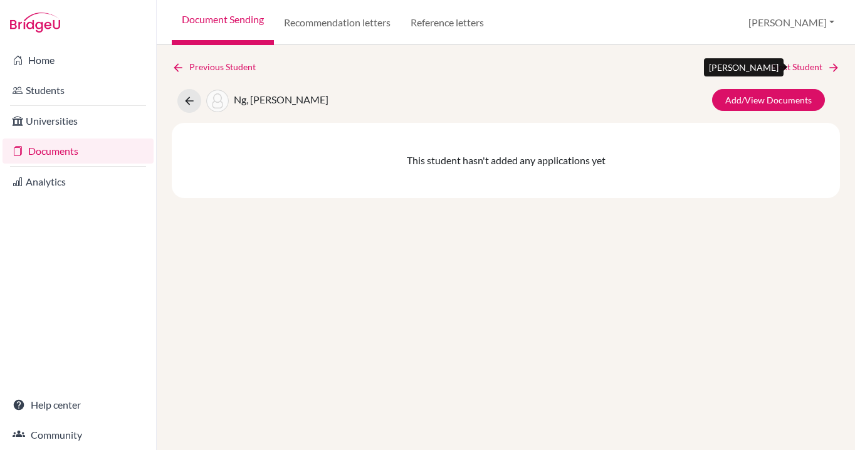
click at [807, 66] on link "Next Student" at bounding box center [806, 67] width 68 height 14
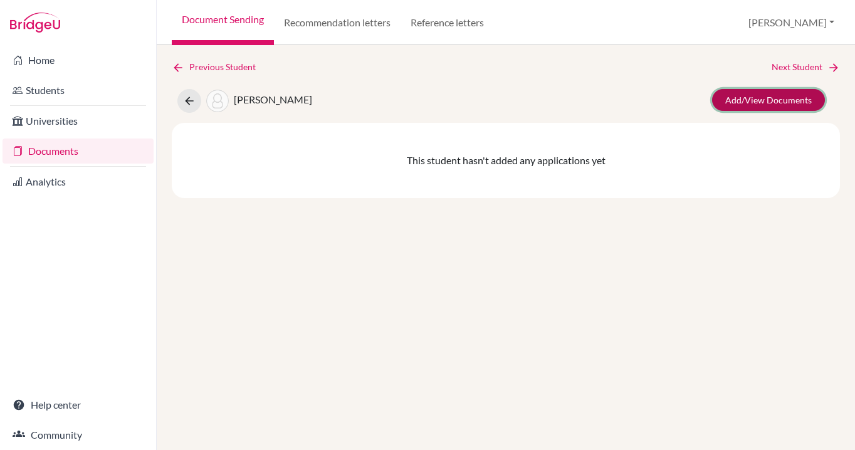
click at [760, 100] on link "Add/View Documents" at bounding box center [768, 100] width 113 height 22
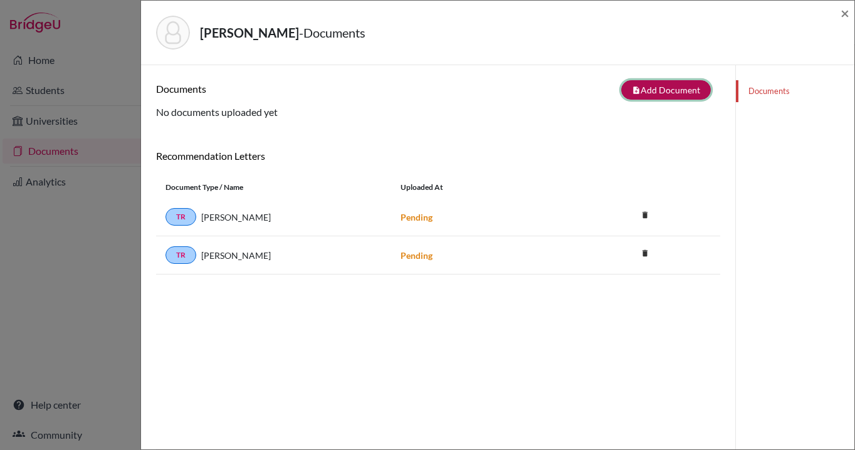
click at [668, 89] on button "note_add Add Document" at bounding box center [666, 89] width 90 height 19
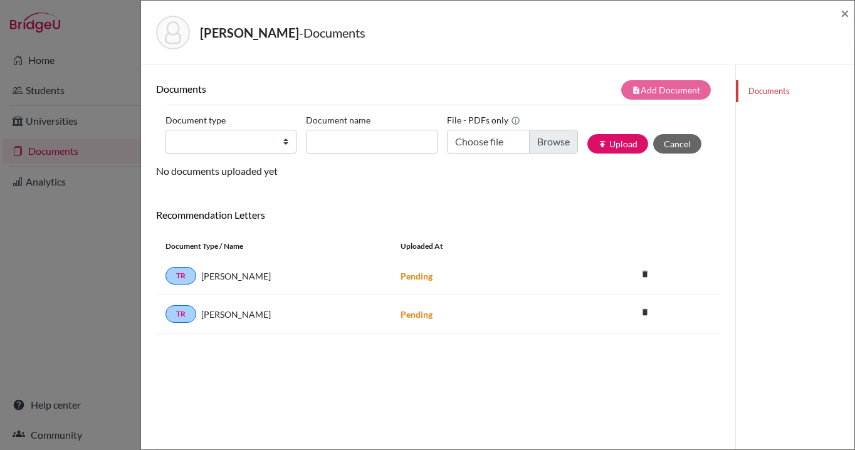
scroll to position [3, 0]
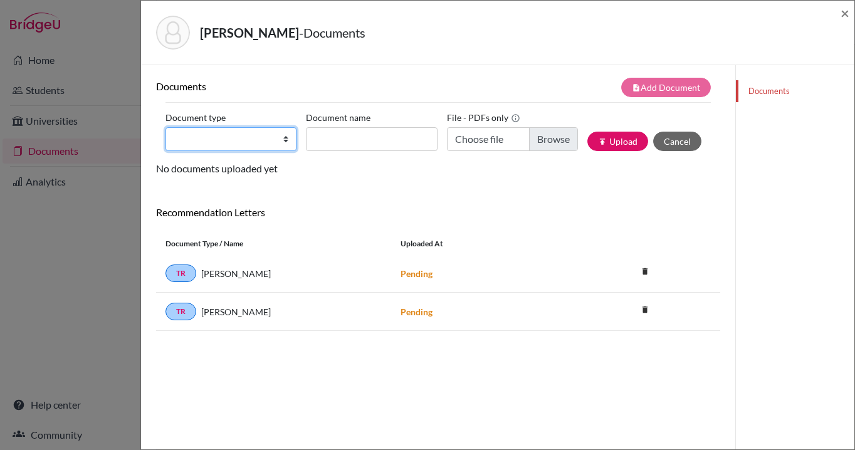
click at [287, 142] on select "Change explanation for Common App reports Counselor recommendation Internationa…" at bounding box center [231, 139] width 131 height 24
select select "2"
click at [166, 127] on select "Change explanation for Common App reports Counselor recommendation Internationa…" at bounding box center [231, 139] width 131 height 24
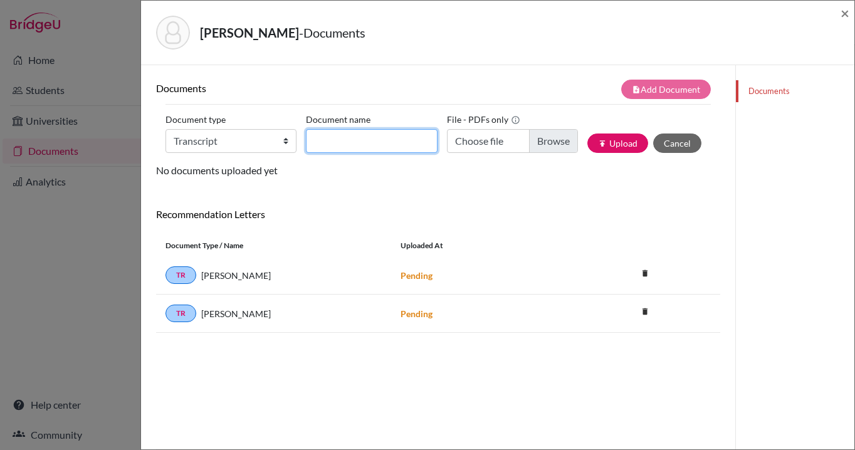
click at [361, 142] on input "Document name" at bounding box center [371, 141] width 131 height 24
type input "[PERSON_NAME] - HKA initial transcript"
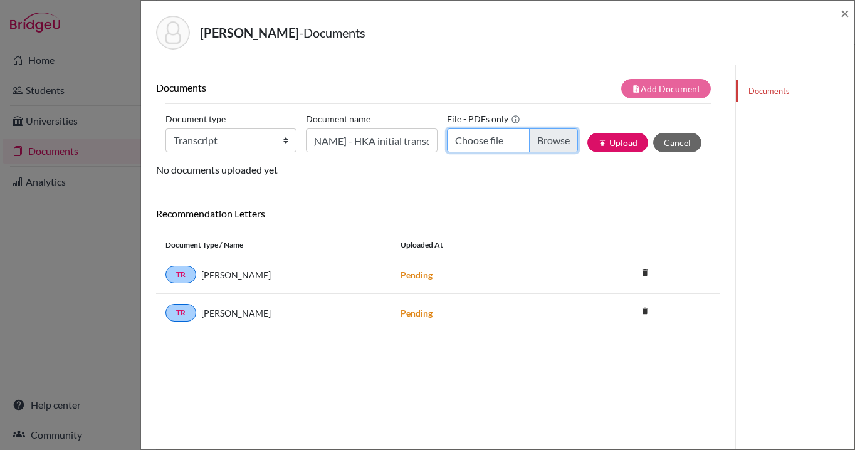
click at [548, 143] on input "Choose file" at bounding box center [512, 141] width 131 height 24
type input "C:\fakepath\[PERSON_NAME] - HKA initial transcript.pdf"
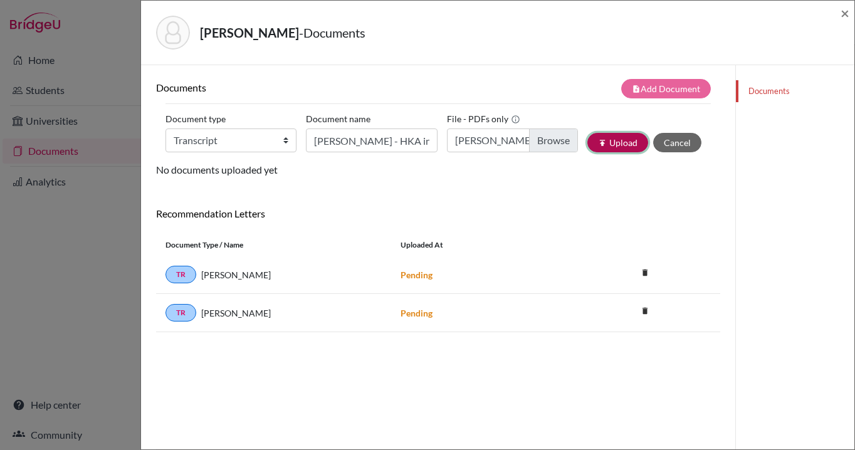
click at [617, 140] on button "publish Upload" at bounding box center [618, 142] width 61 height 19
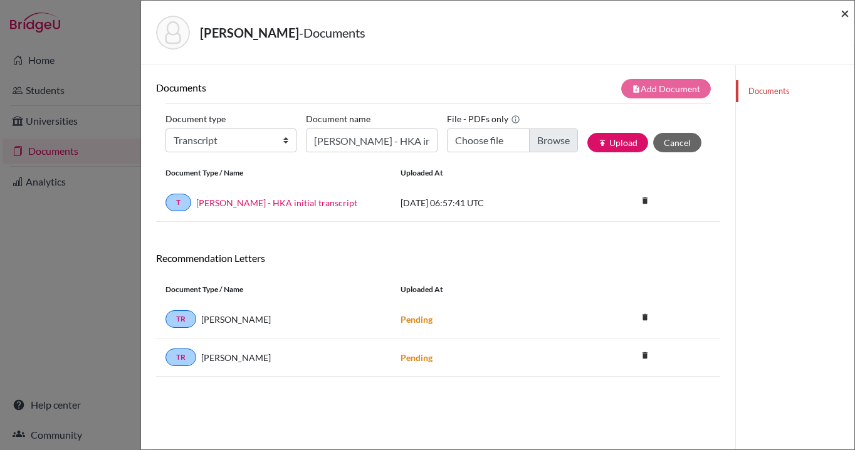
click at [842, 13] on span "×" at bounding box center [845, 13] width 9 height 18
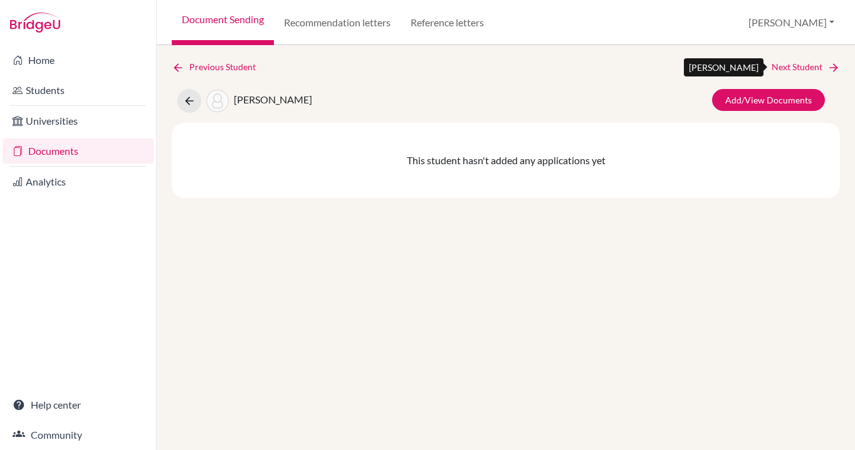
click at [785, 66] on link "Next Student" at bounding box center [806, 67] width 68 height 14
click at [808, 64] on link "Next Student" at bounding box center [806, 67] width 68 height 14
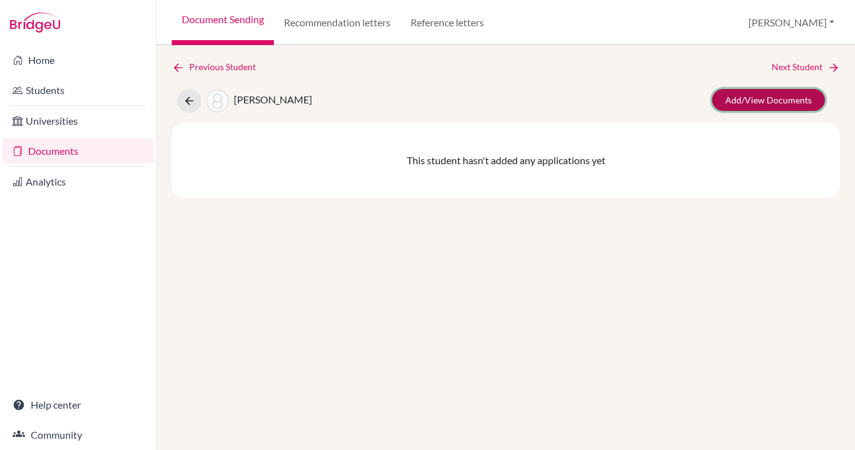
click at [771, 102] on link "Add/View Documents" at bounding box center [768, 100] width 113 height 22
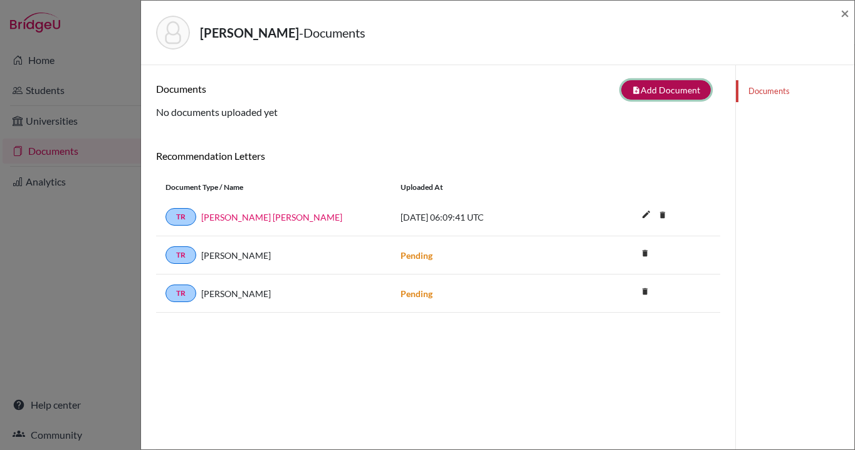
click at [648, 85] on button "note_add Add Document" at bounding box center [666, 89] width 90 height 19
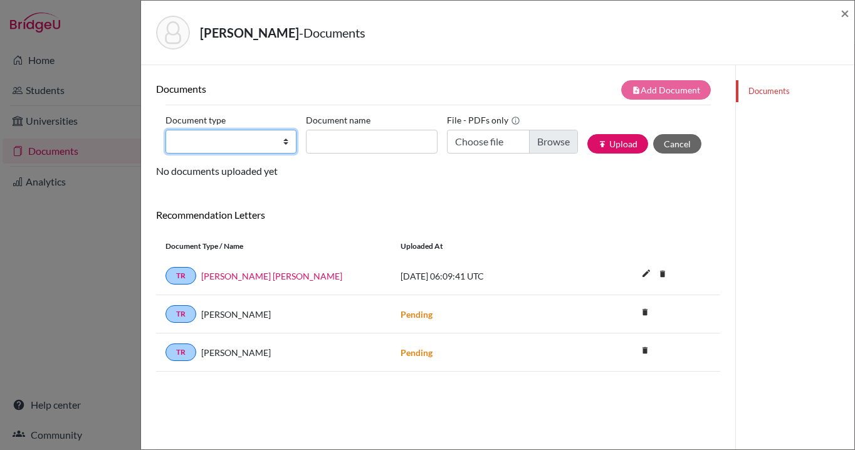
click at [284, 142] on select "Change explanation for Common App reports Counselor recommendation Internationa…" at bounding box center [231, 142] width 131 height 24
select select "2"
click at [166, 130] on select "Change explanation for Common App reports Counselor recommendation Internationa…" at bounding box center [231, 142] width 131 height 24
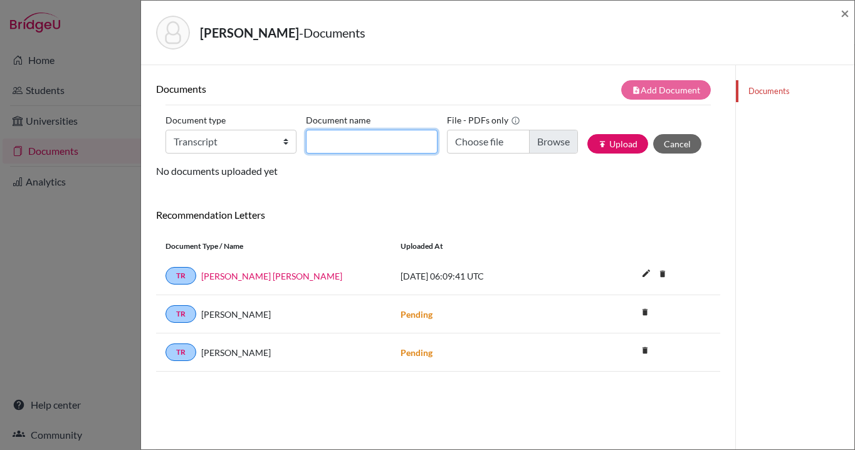
click at [335, 142] on input "Document name" at bounding box center [371, 142] width 131 height 24
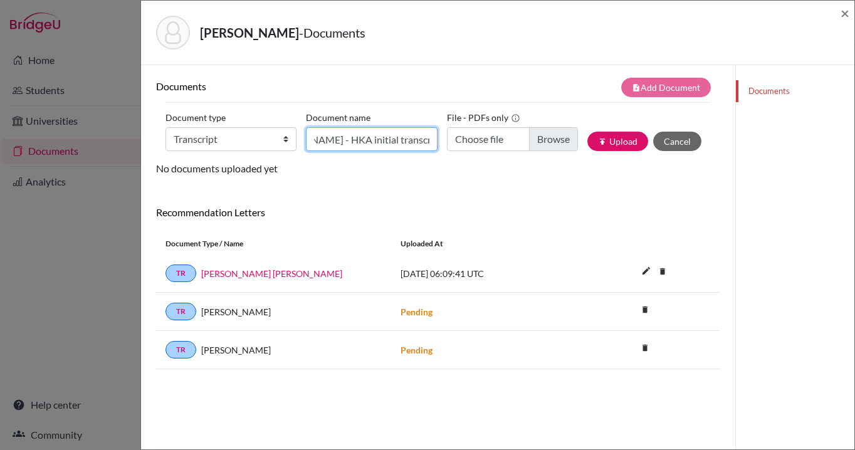
type input "[PERSON_NAME] - HKA initial transcript"
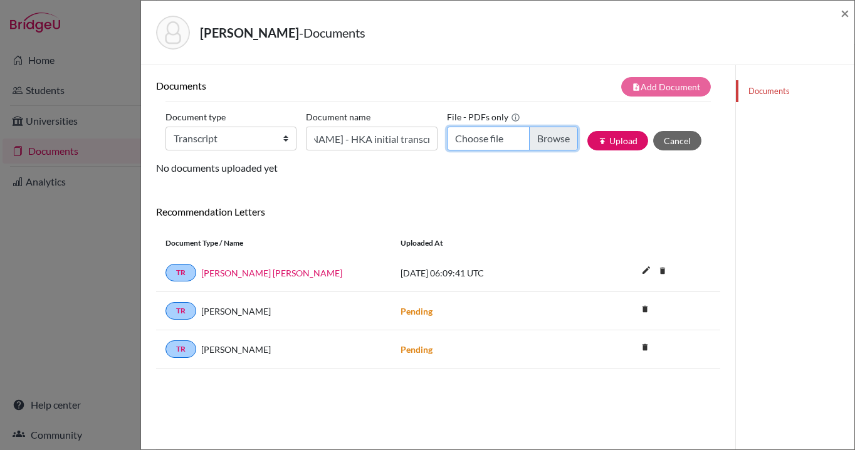
scroll to position [0, 0]
click at [546, 140] on input "Choose file" at bounding box center [512, 139] width 131 height 24
type input "C:\fakepath\[PERSON_NAME] - HKA Initial transcript.pdf"
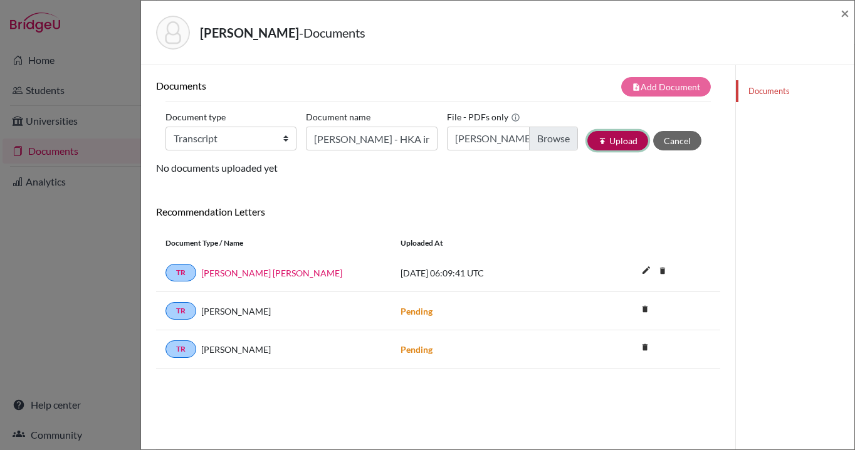
click at [616, 139] on button "publish Upload" at bounding box center [618, 140] width 61 height 19
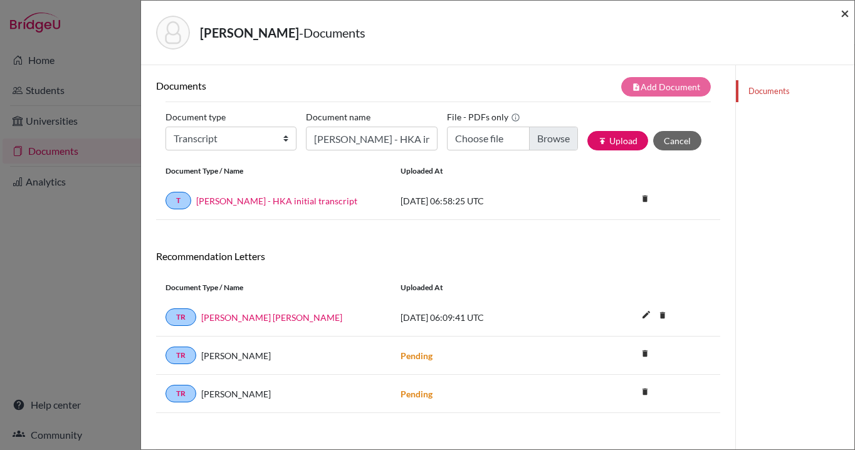
click at [845, 12] on span "×" at bounding box center [845, 13] width 9 height 18
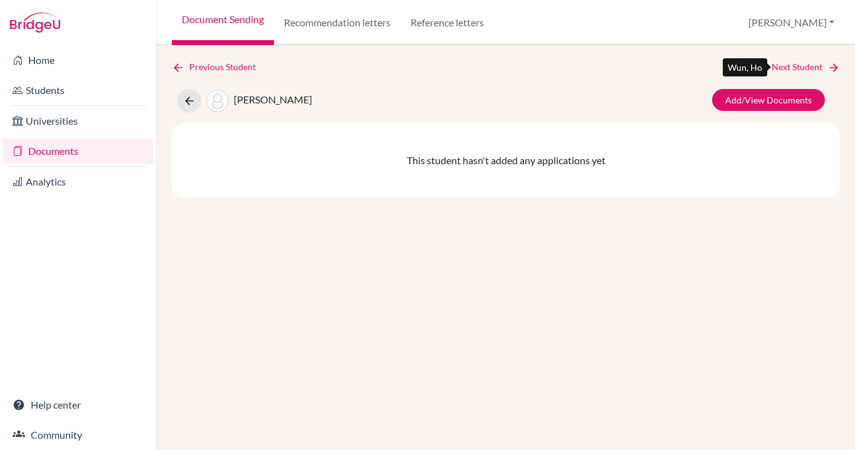
click at [805, 70] on link "Next Student" at bounding box center [806, 67] width 68 height 14
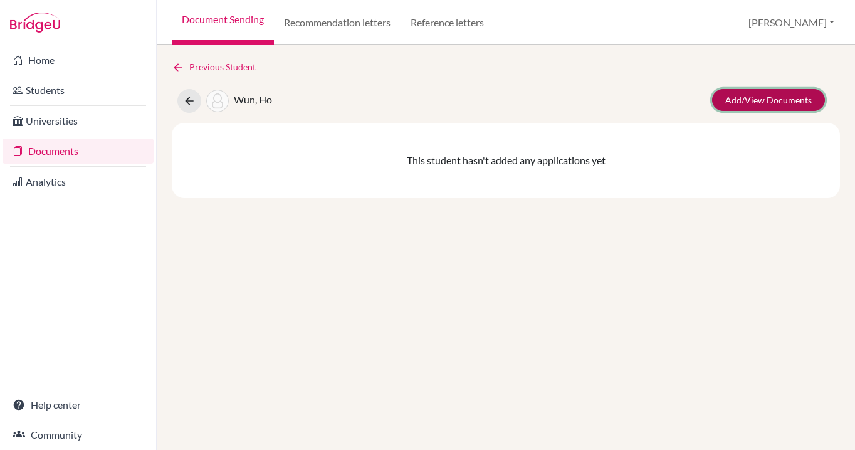
click at [794, 104] on link "Add/View Documents" at bounding box center [768, 100] width 113 height 22
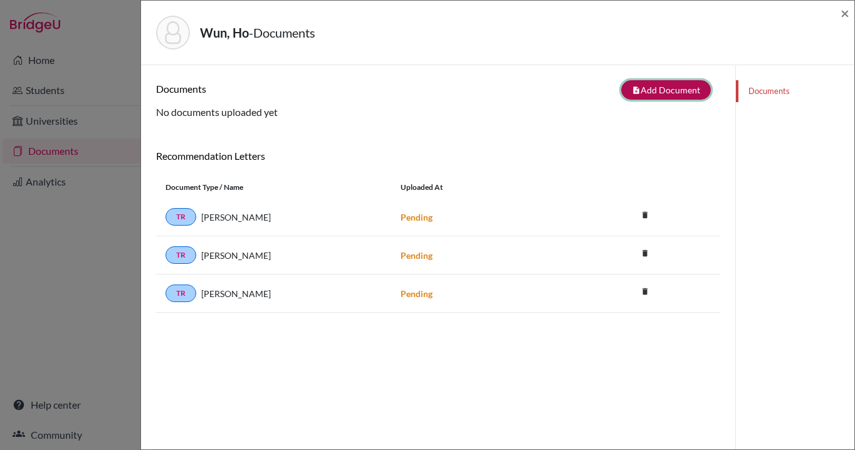
click at [674, 88] on button "note_add Add Document" at bounding box center [666, 89] width 90 height 19
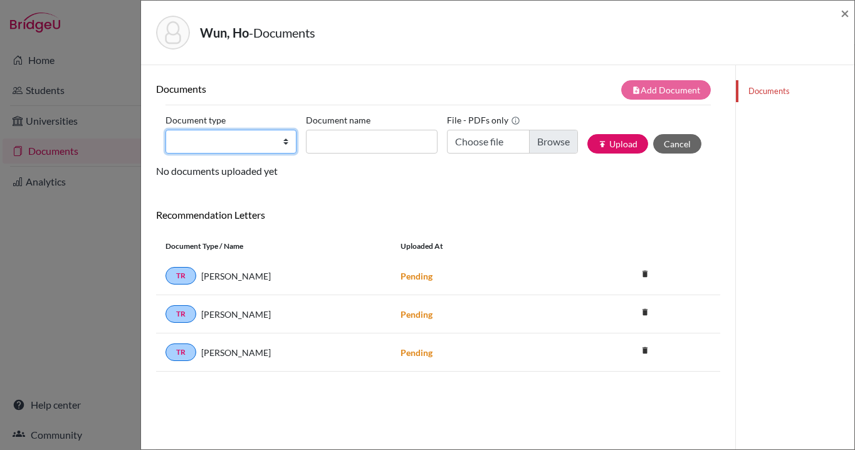
click at [287, 144] on select "Change explanation for Common App reports Counselor recommendation Internationa…" at bounding box center [231, 142] width 131 height 24
select select "2"
click at [166, 130] on select "Change explanation for Common App reports Counselor recommendation Internationa…" at bounding box center [231, 142] width 131 height 24
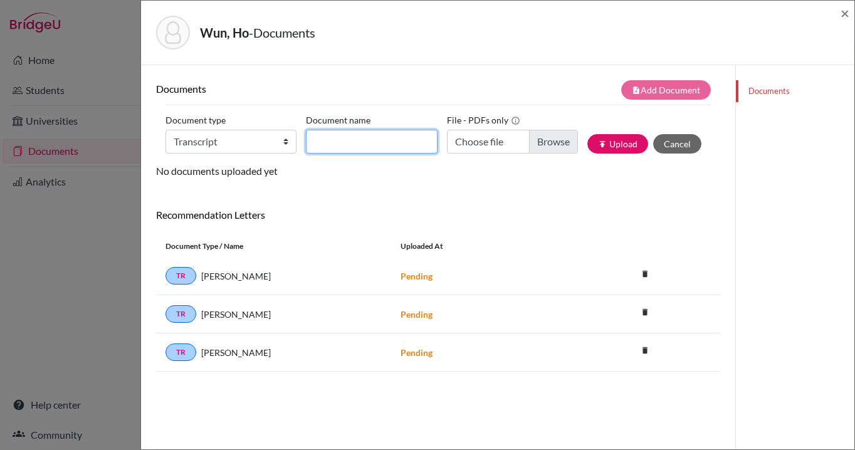
click at [357, 138] on input "Document name" at bounding box center [371, 142] width 131 height 24
type input "Wun, Ho - HKA initial transcript"
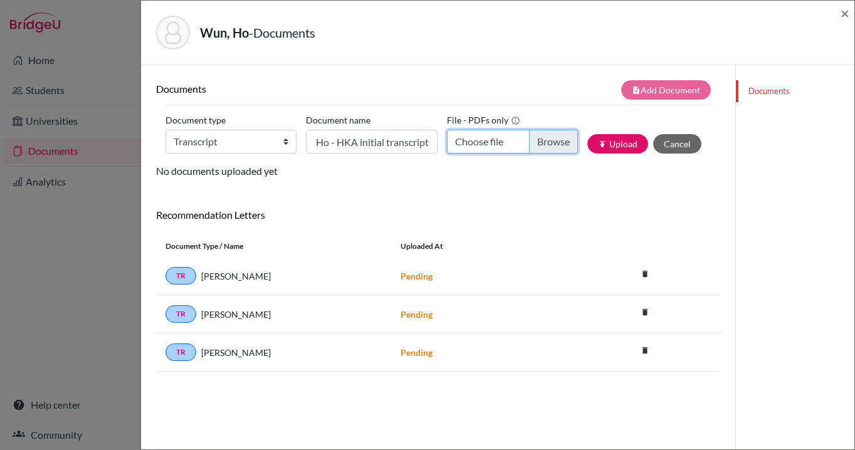
scroll to position [0, 0]
click at [544, 140] on input "Choose file" at bounding box center [512, 142] width 131 height 24
type input "C:\fakepath\Wun, [PERSON_NAME] - HKA initial transcript.pdf"
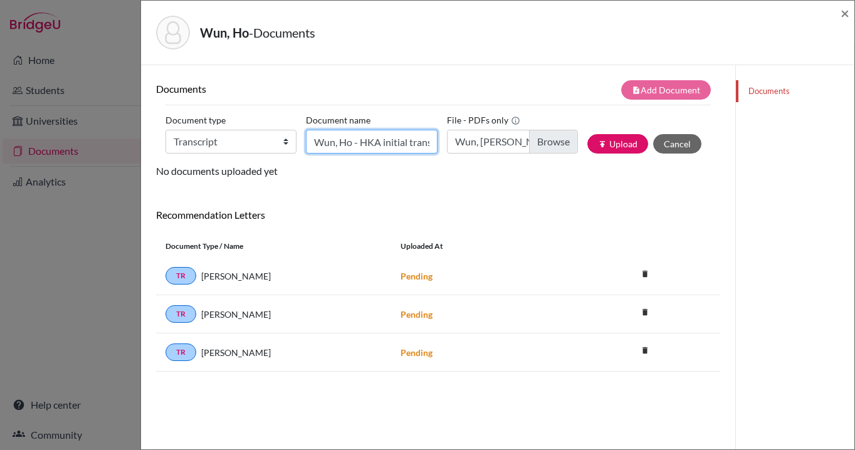
click at [340, 143] on input "Wun, Ho - HKA initial transcript" at bounding box center [371, 142] width 131 height 24
type input "Wun, [PERSON_NAME] - HKA initial transcript"
click at [626, 143] on button "publish Upload" at bounding box center [618, 143] width 61 height 19
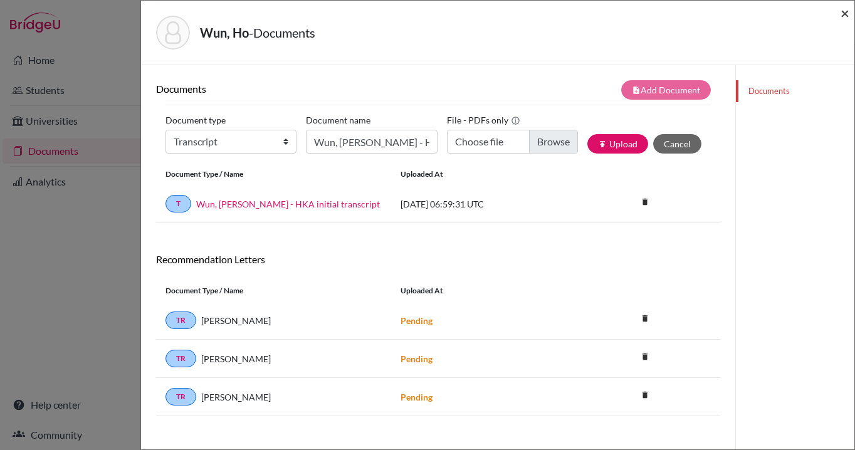
click at [842, 12] on span "×" at bounding box center [845, 13] width 9 height 18
